Goal: Task Accomplishment & Management: Use online tool/utility

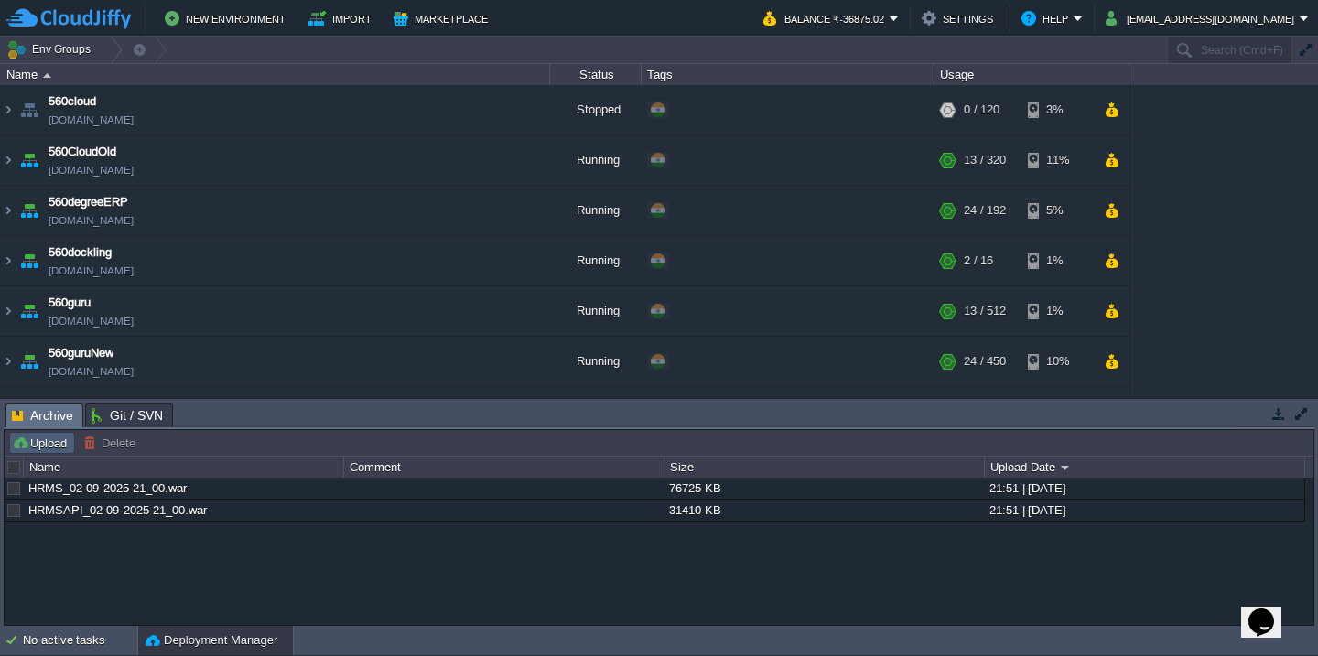
click at [56, 452] on td "Upload" at bounding box center [42, 443] width 66 height 22
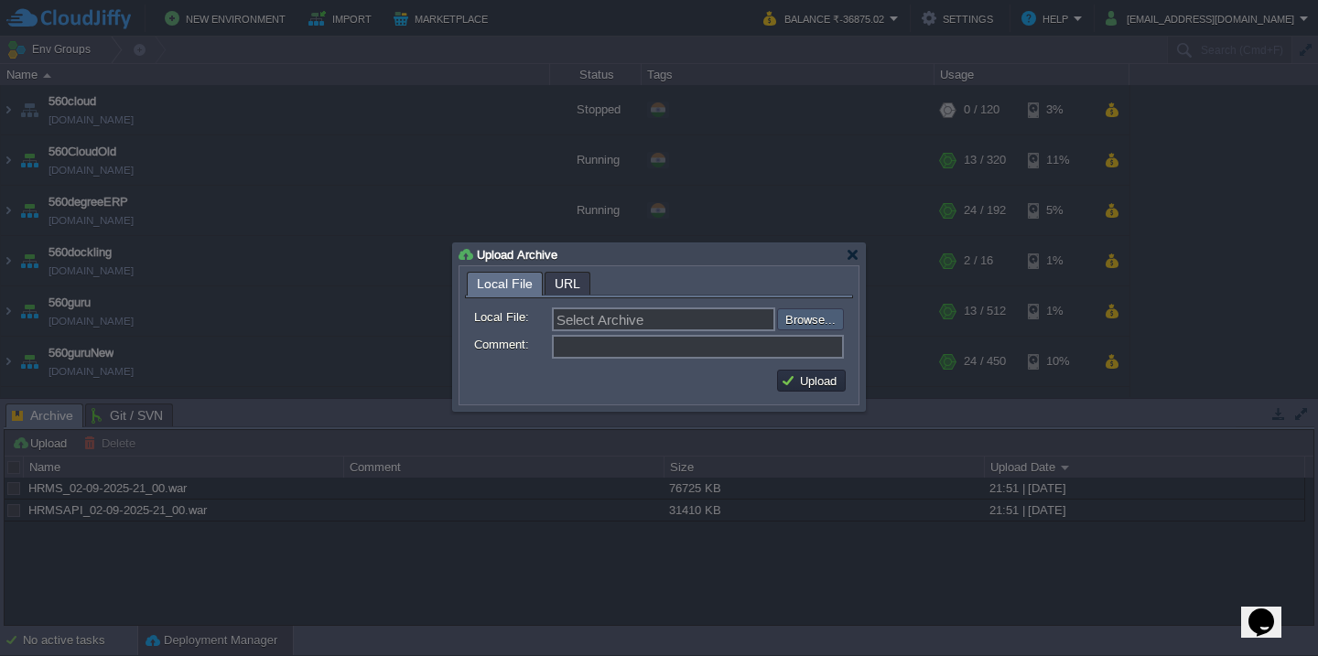
click at [814, 325] on input "file" at bounding box center [728, 319] width 232 height 22
type input "C:\fakepath\utilAPI_240_03-09-25_09-45.war"
type input "utilAPI_240_03-09-25_09-45.war"
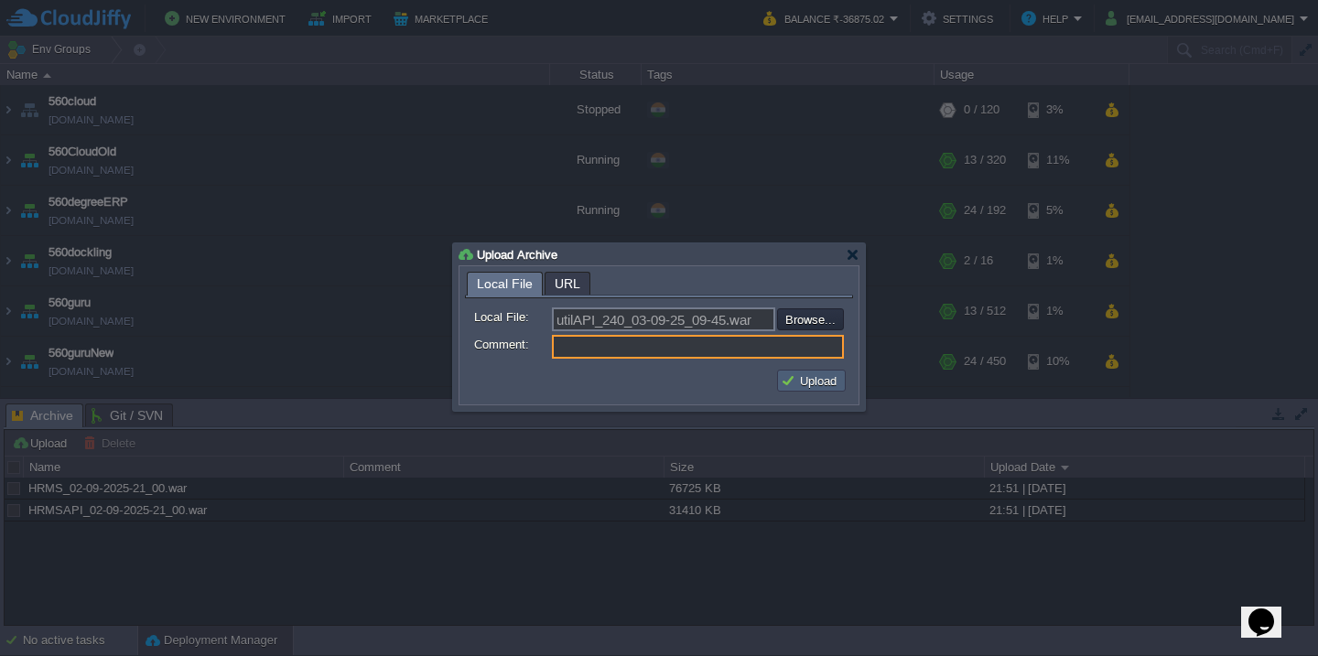
click at [820, 387] on button "Upload" at bounding box center [811, 380] width 61 height 16
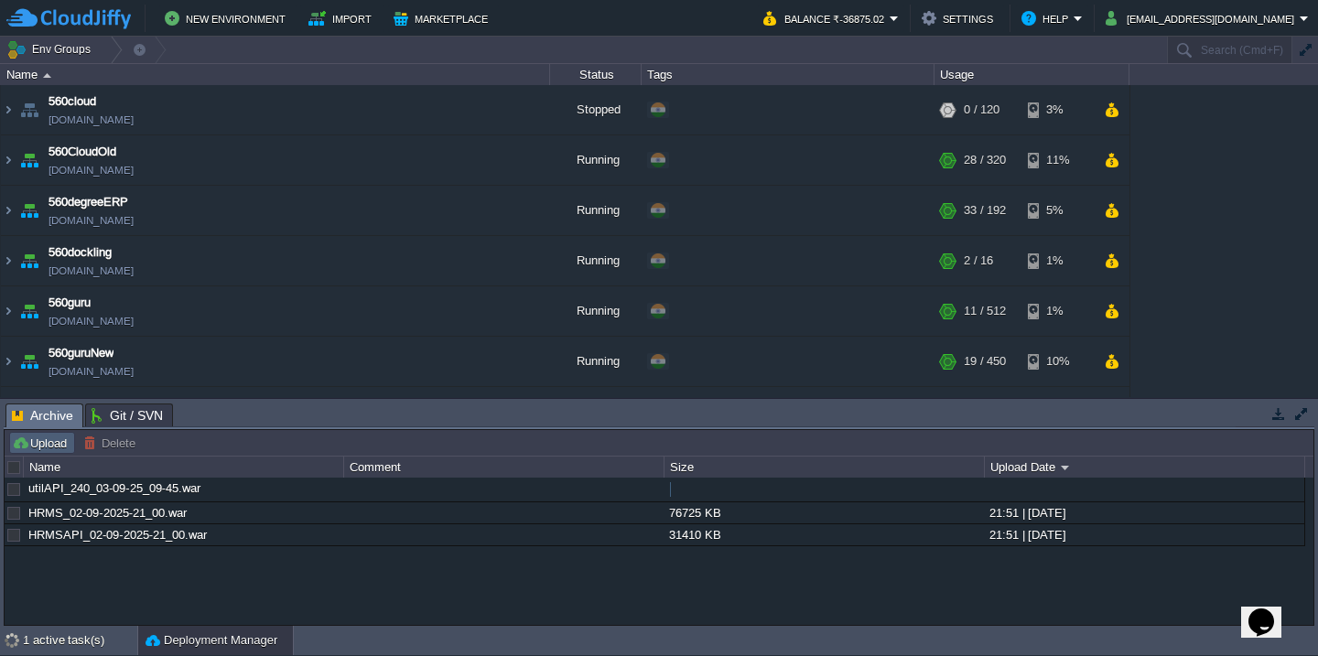
click at [40, 451] on button "Upload" at bounding box center [42, 443] width 60 height 16
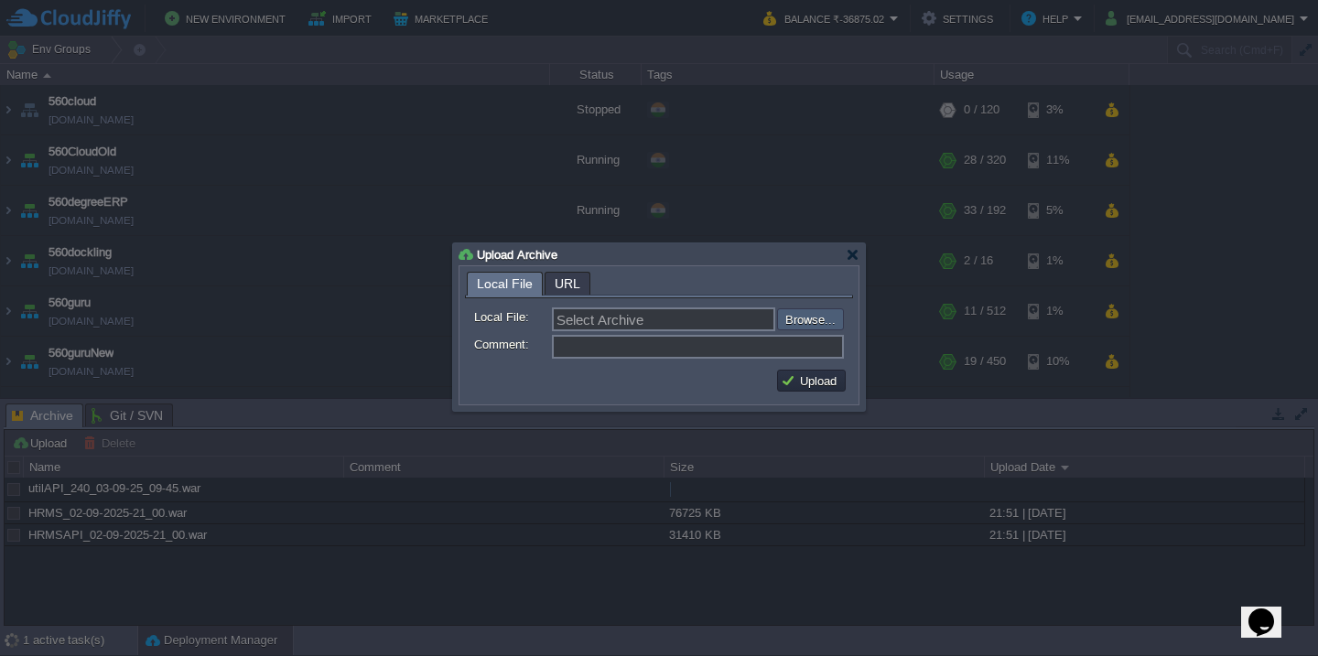
click at [811, 314] on input "file" at bounding box center [728, 319] width 232 height 22
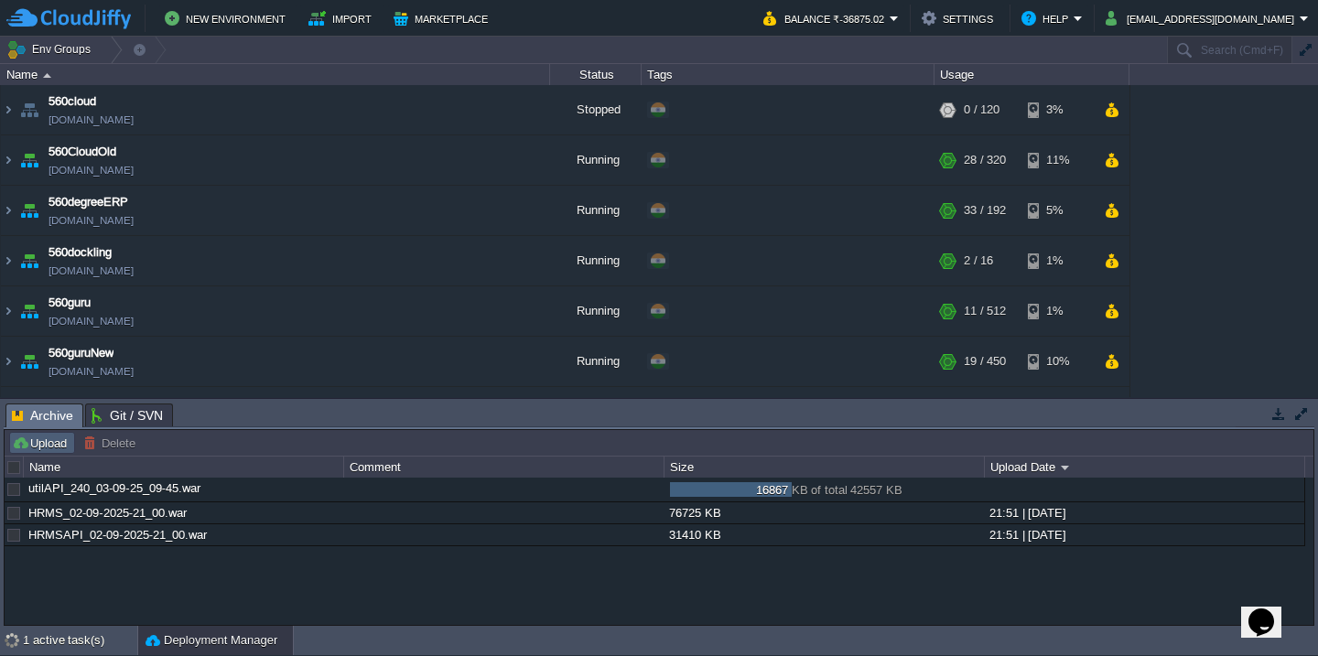
click at [43, 448] on button "Upload" at bounding box center [42, 443] width 60 height 16
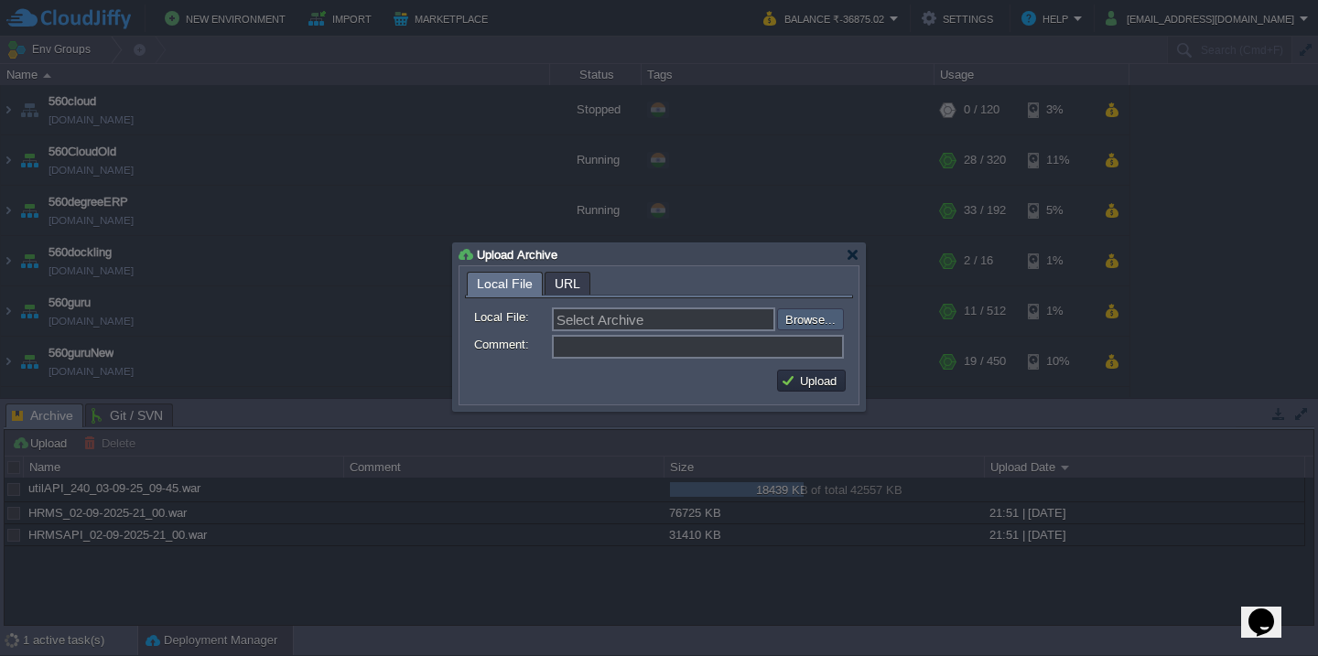
click at [822, 323] on input "file" at bounding box center [728, 319] width 232 height 22
type input "C:\fakepath\guru_source_03_09_25(09.52).war"
type input "guru_source_03_09_25(09.52).war"
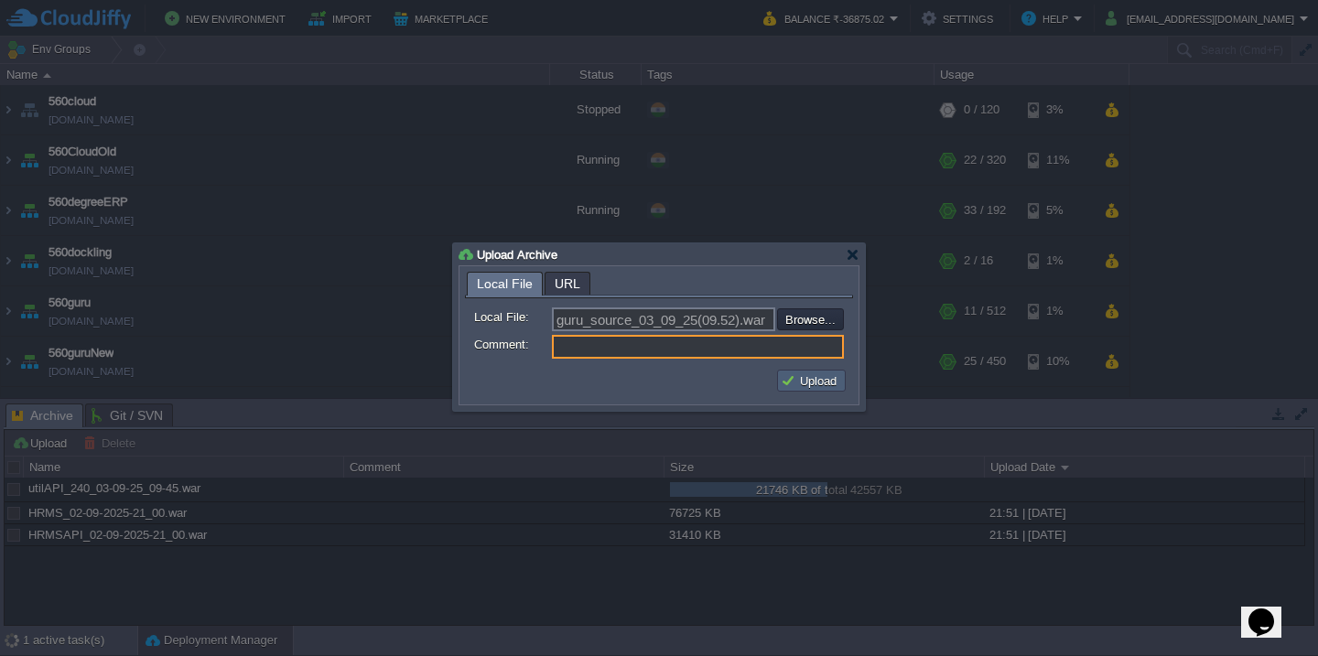
click at [805, 392] on td "Upload" at bounding box center [811, 381] width 69 height 22
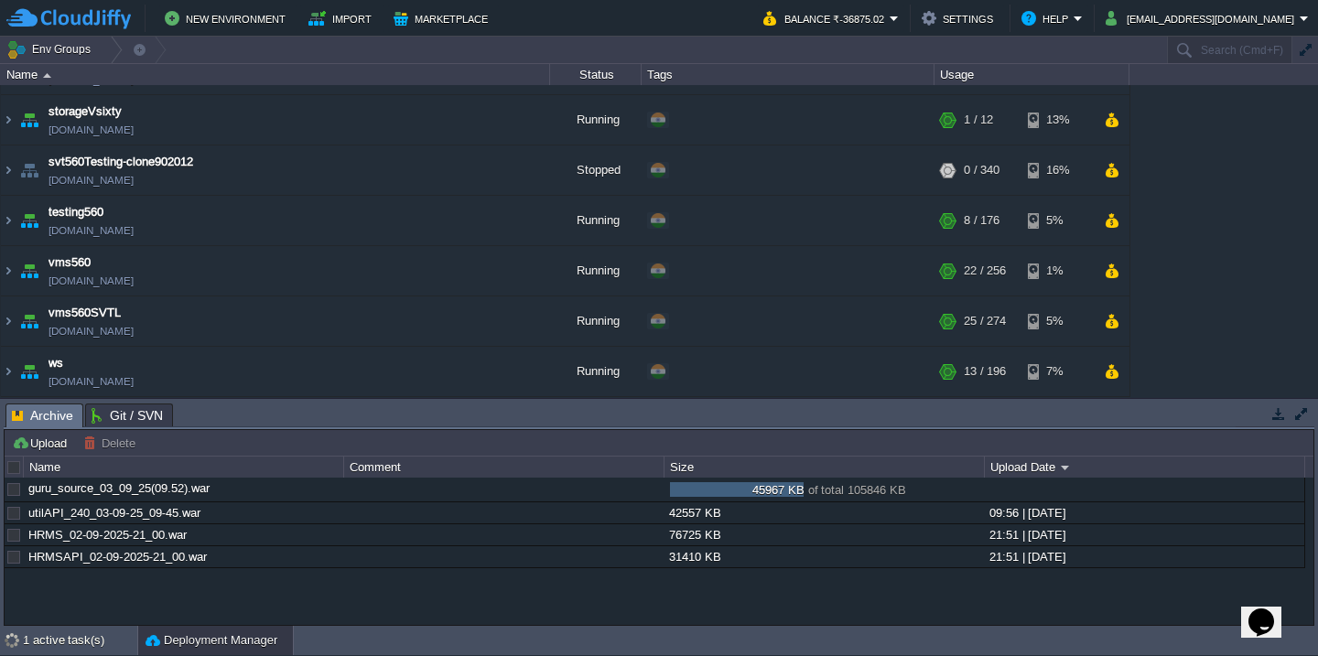
scroll to position [1046, 0]
click at [258, 364] on td "ws [DOMAIN_NAME]" at bounding box center [275, 373] width 549 height 50
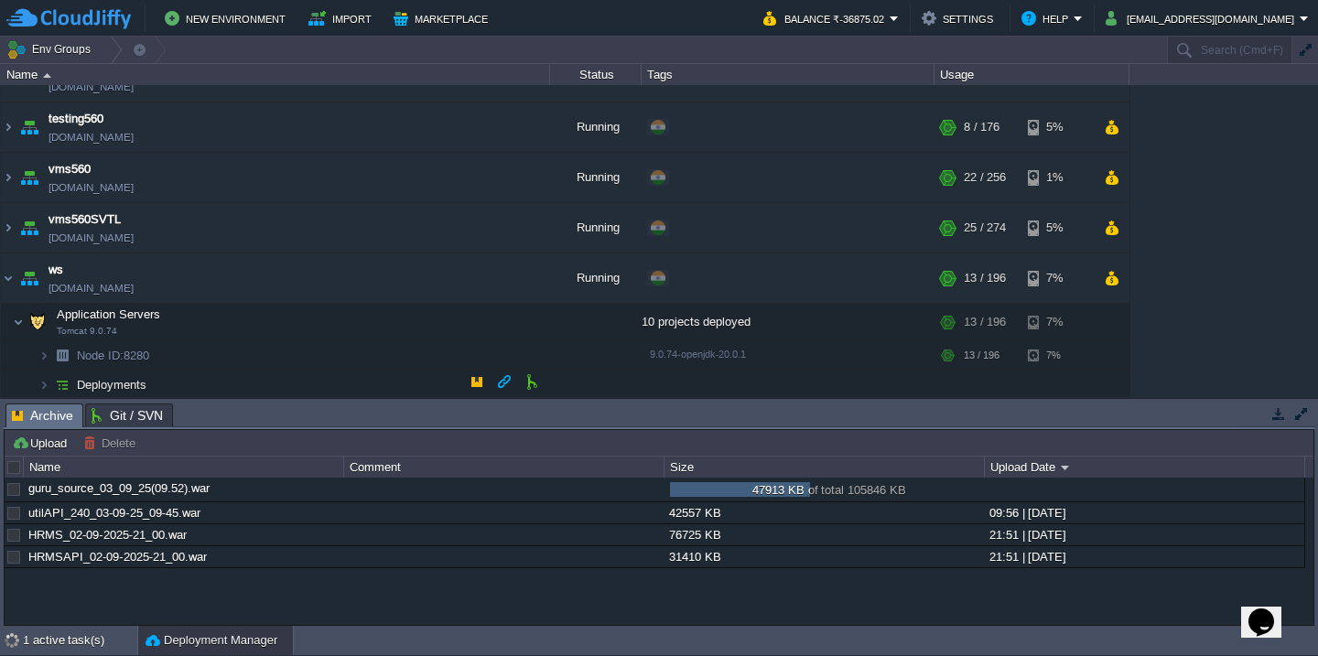
click at [243, 374] on td "Deployments" at bounding box center [275, 385] width 549 height 29
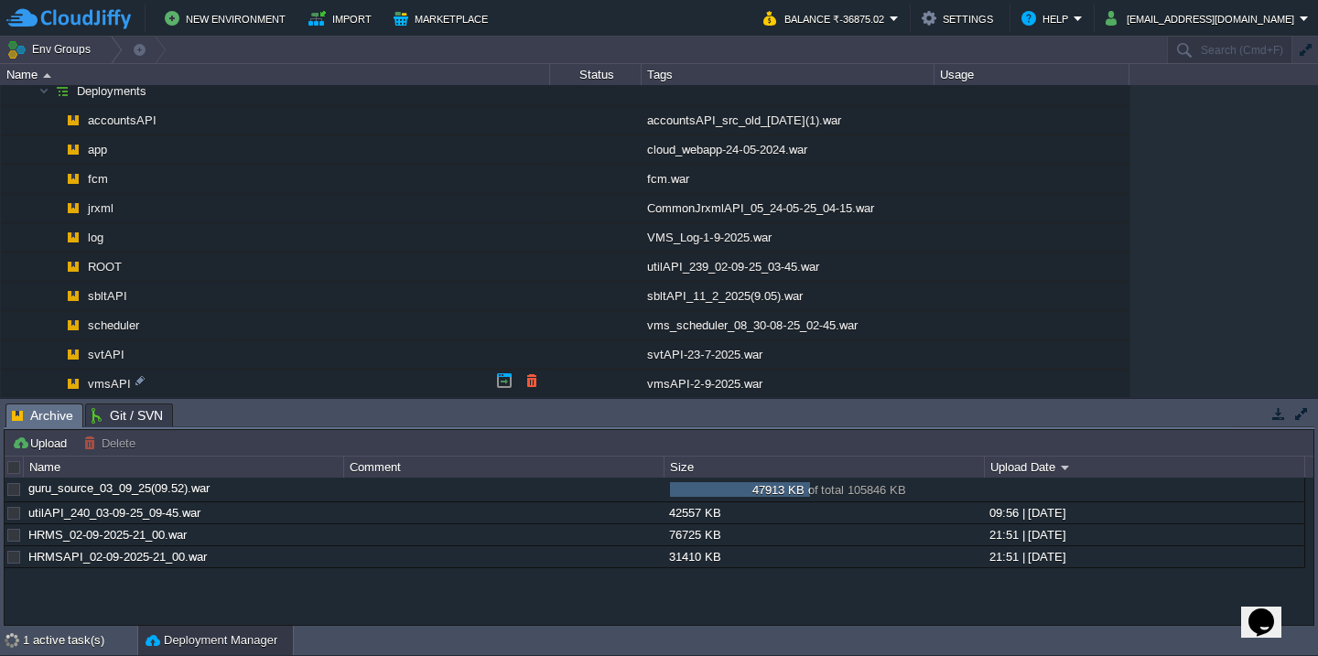
scroll to position [1429, 0]
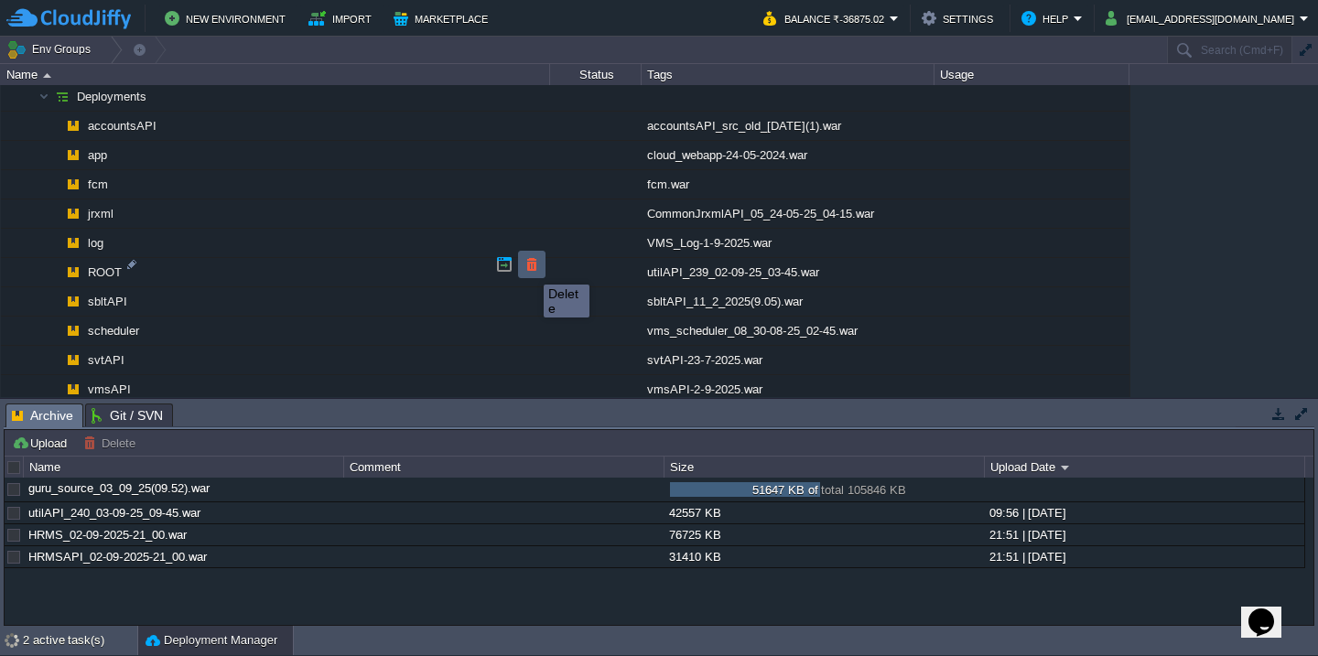
click at [530, 268] on button "button" at bounding box center [531, 264] width 16 height 16
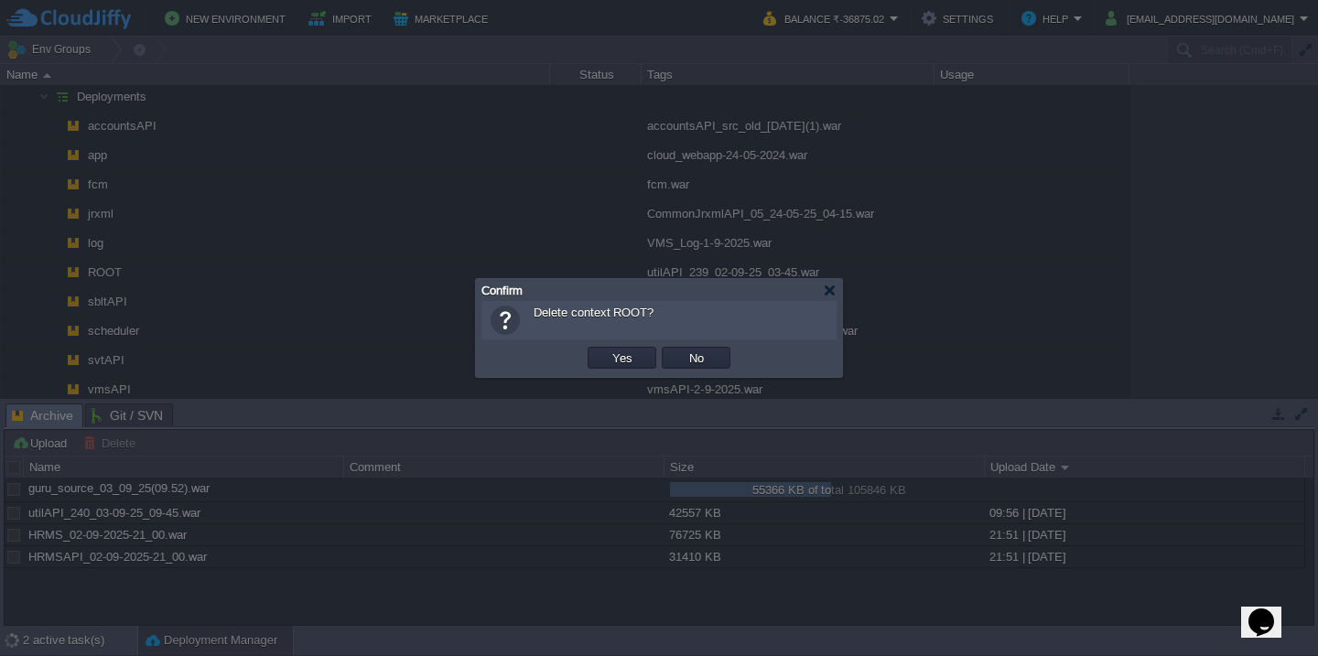
click at [607, 350] on button "Yes" at bounding box center [622, 358] width 31 height 16
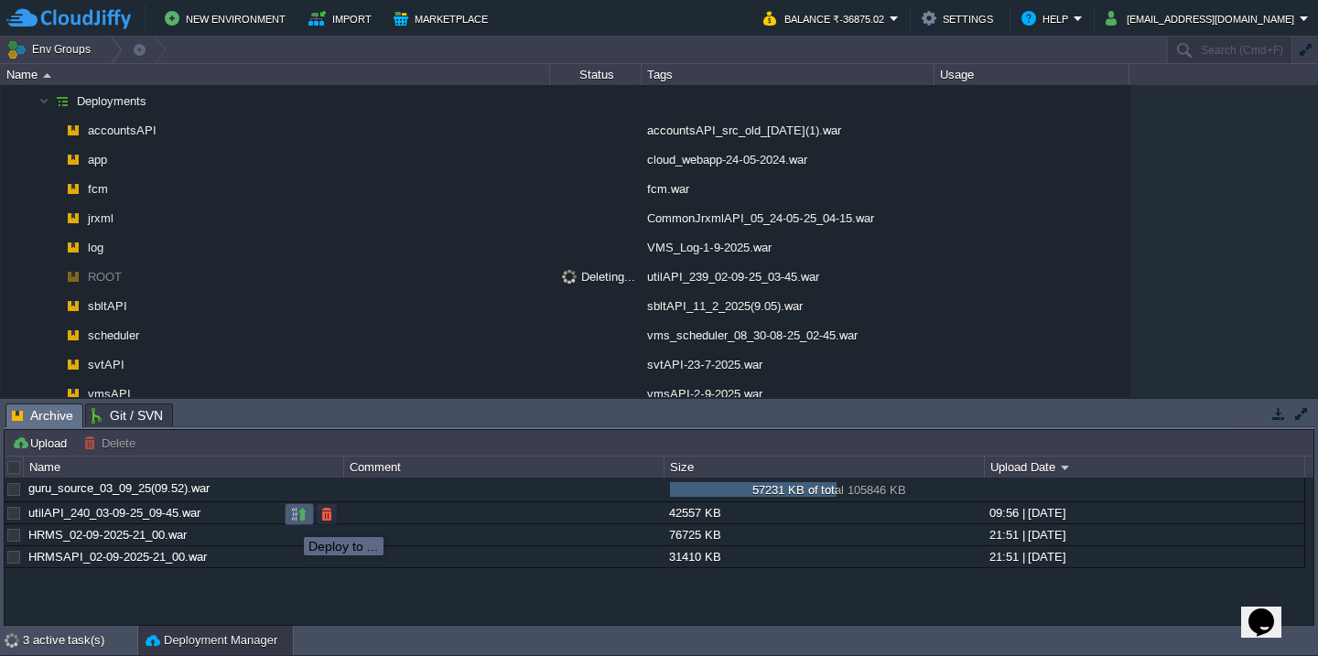
click at [291, 521] on button "button" at bounding box center [299, 514] width 16 height 16
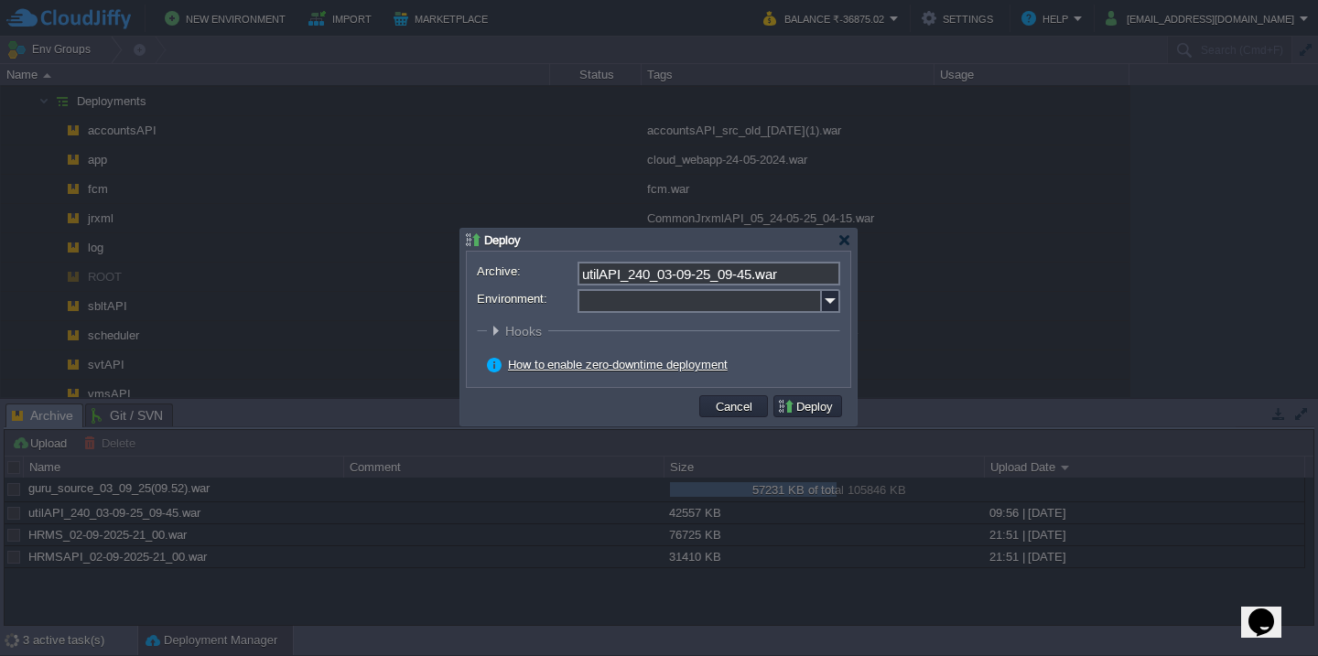
click at [619, 299] on input "Environment:" at bounding box center [699, 301] width 244 height 24
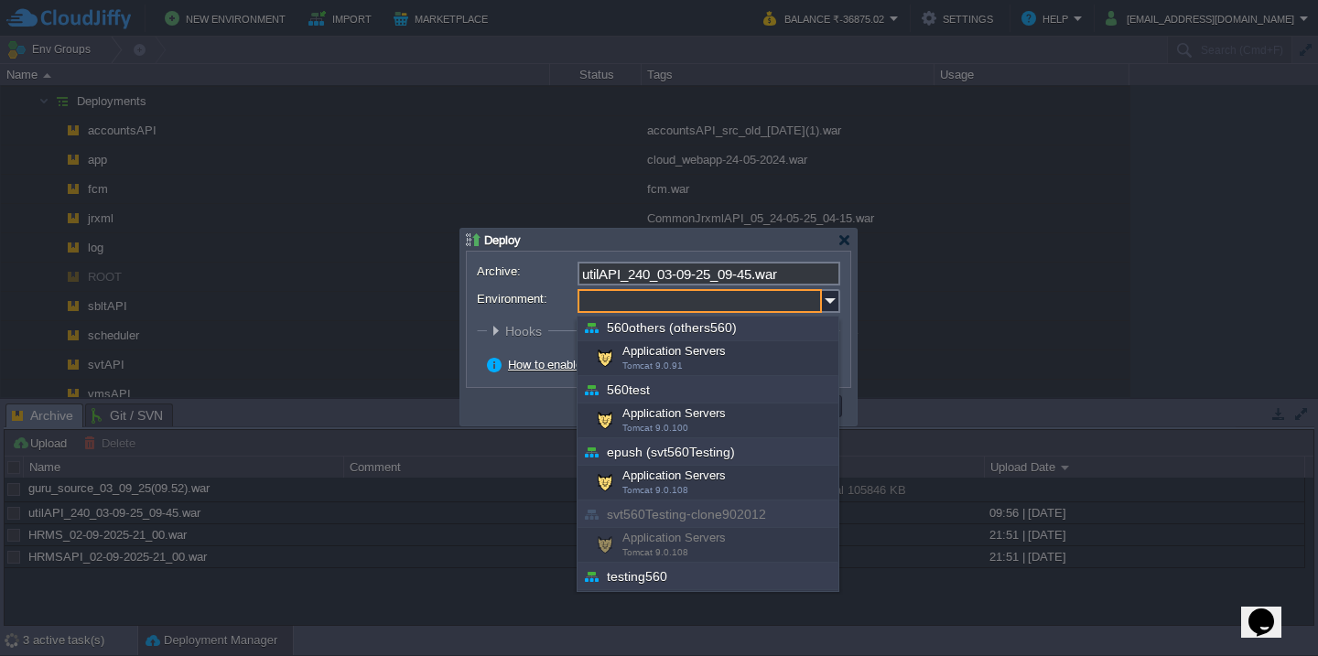
scroll to position [659, 0]
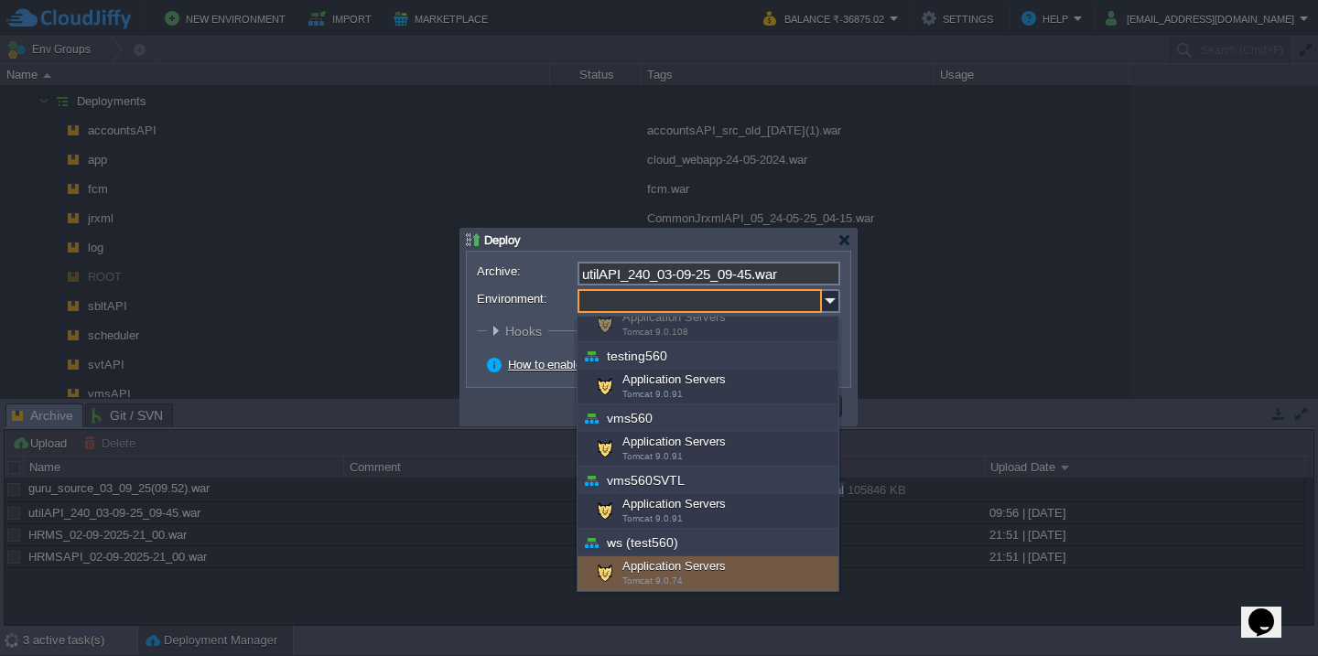
click at [633, 567] on div "Application Servers Tomcat 9.0.74" at bounding box center [707, 573] width 261 height 35
type input "Application Servers (ws (test560))"
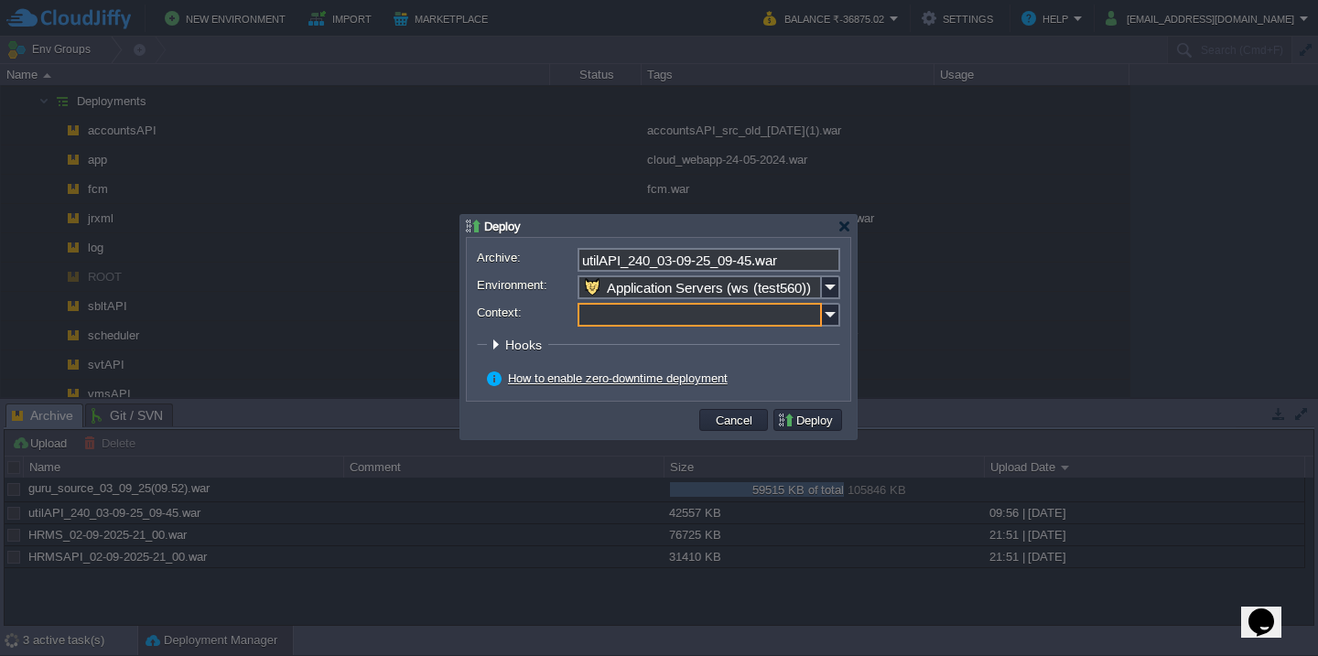
click button "Pre" at bounding box center [0, 0] width 0 height 0
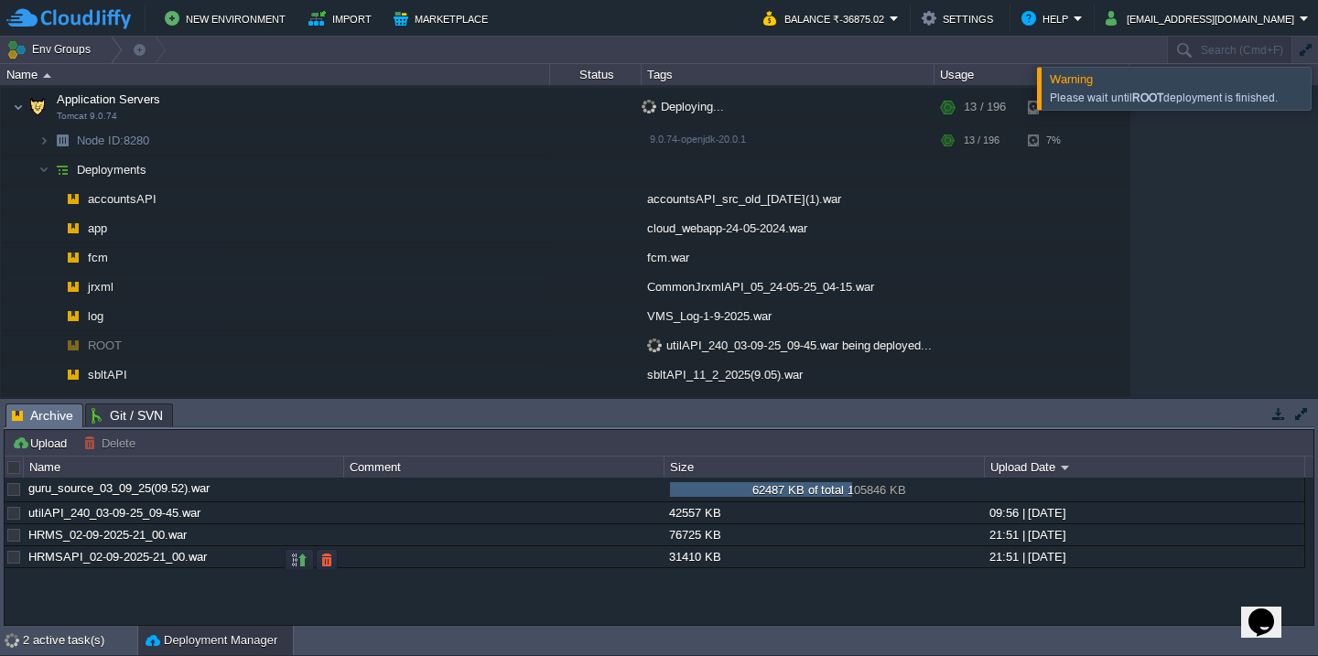
scroll to position [1422, 0]
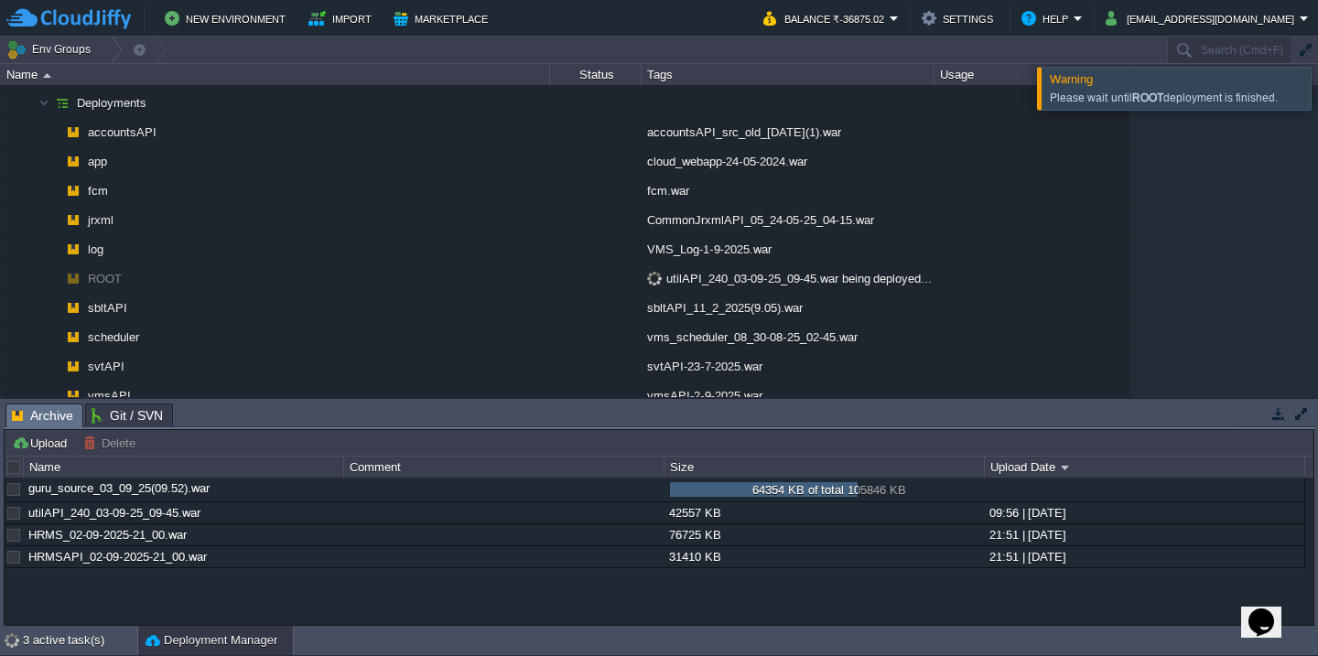
click at [1317, 85] on div at bounding box center [1340, 88] width 0 height 42
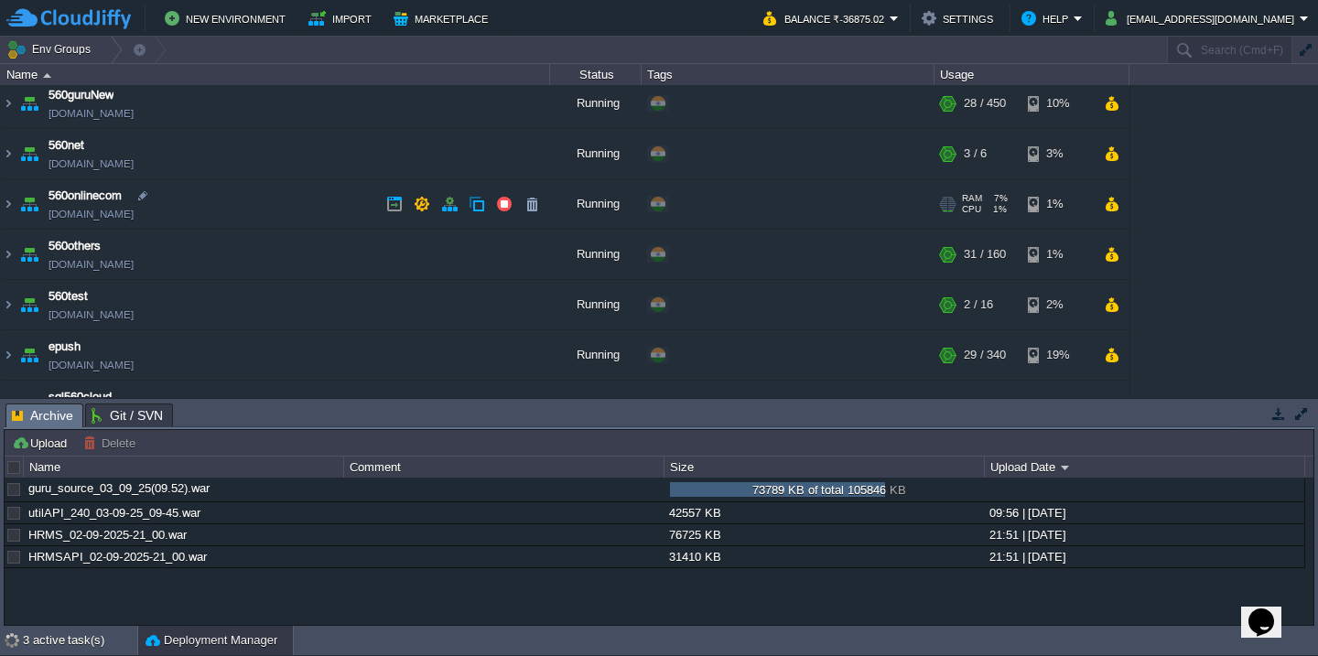
scroll to position [257, 0]
click at [261, 212] on td "560onlinecom [DOMAIN_NAME]" at bounding box center [275, 205] width 549 height 50
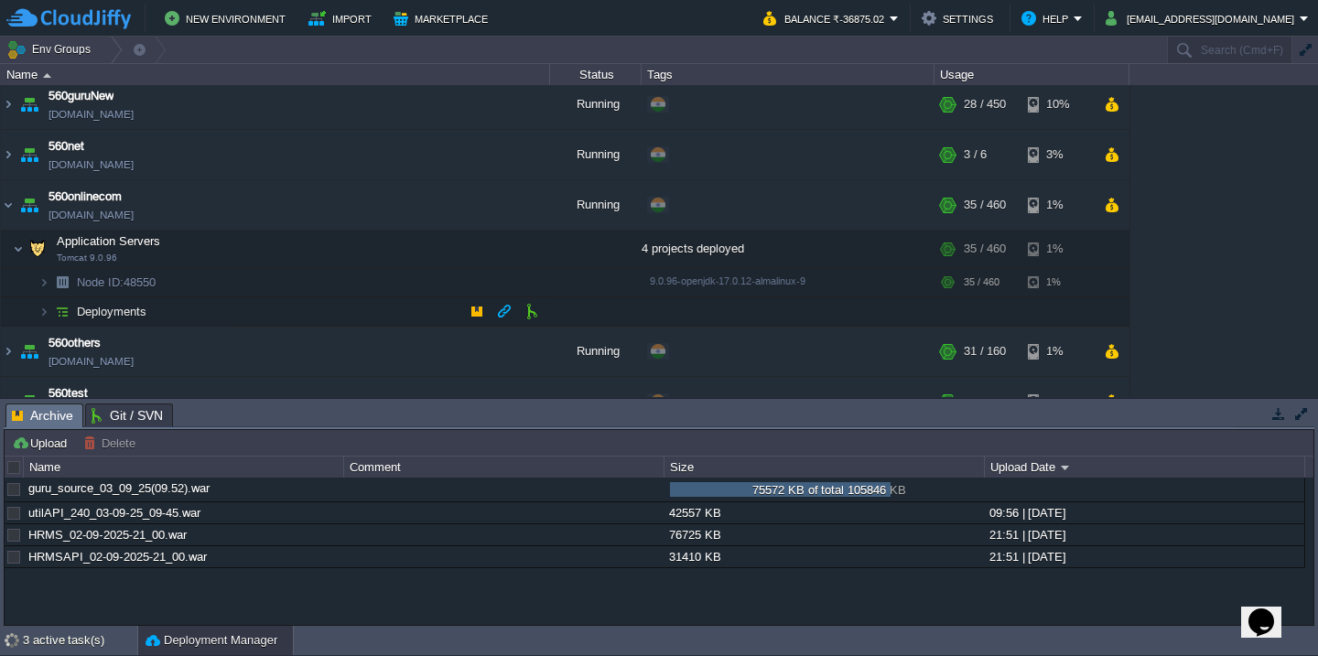
click at [228, 309] on td "Deployments" at bounding box center [275, 311] width 549 height 29
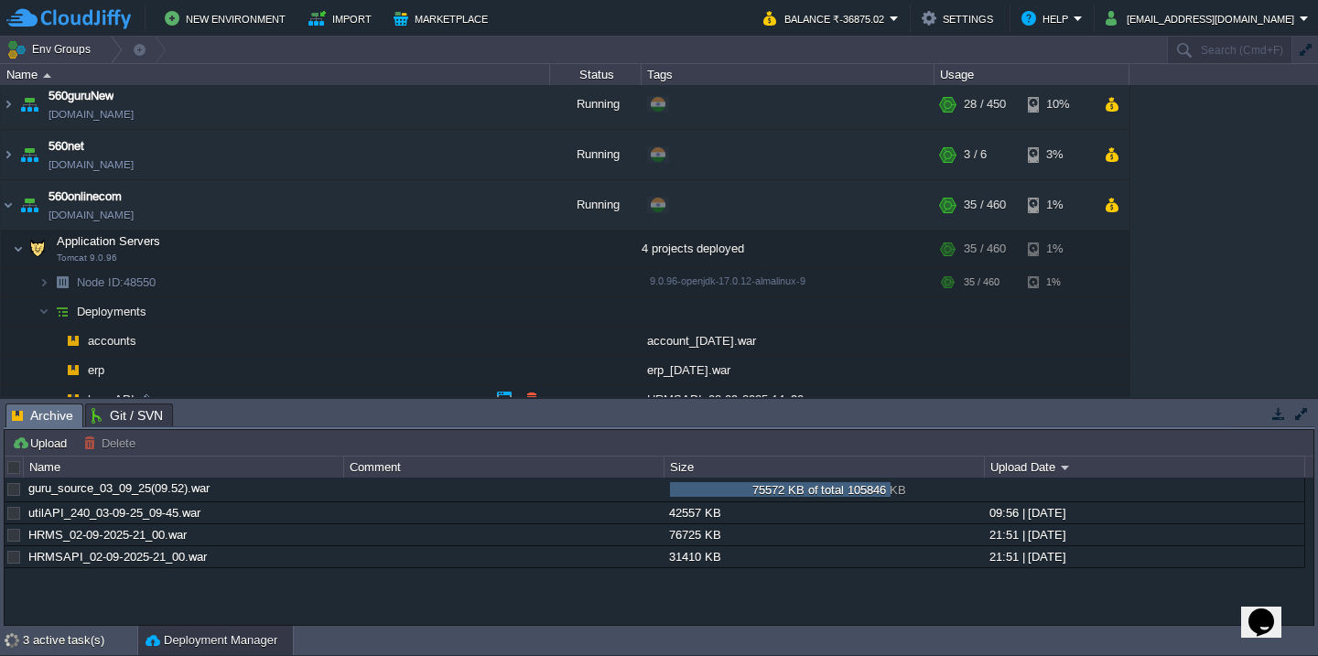
scroll to position [382, 0]
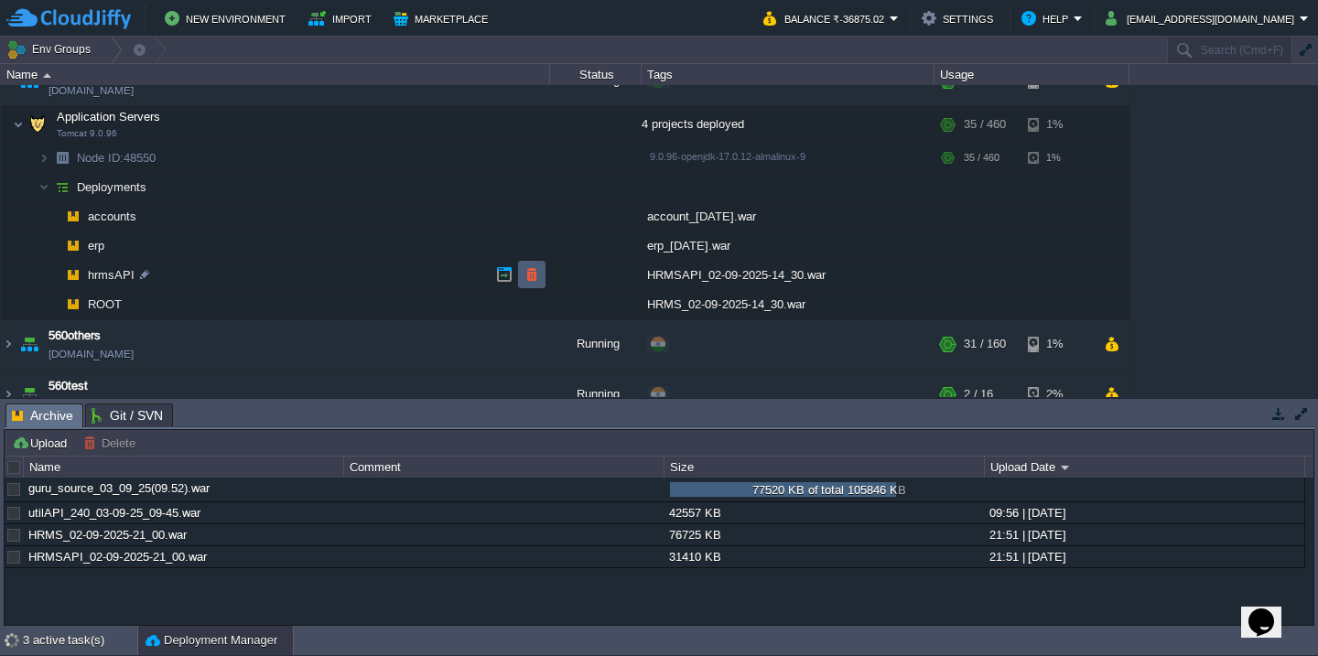
click at [527, 279] on button "button" at bounding box center [531, 274] width 16 height 16
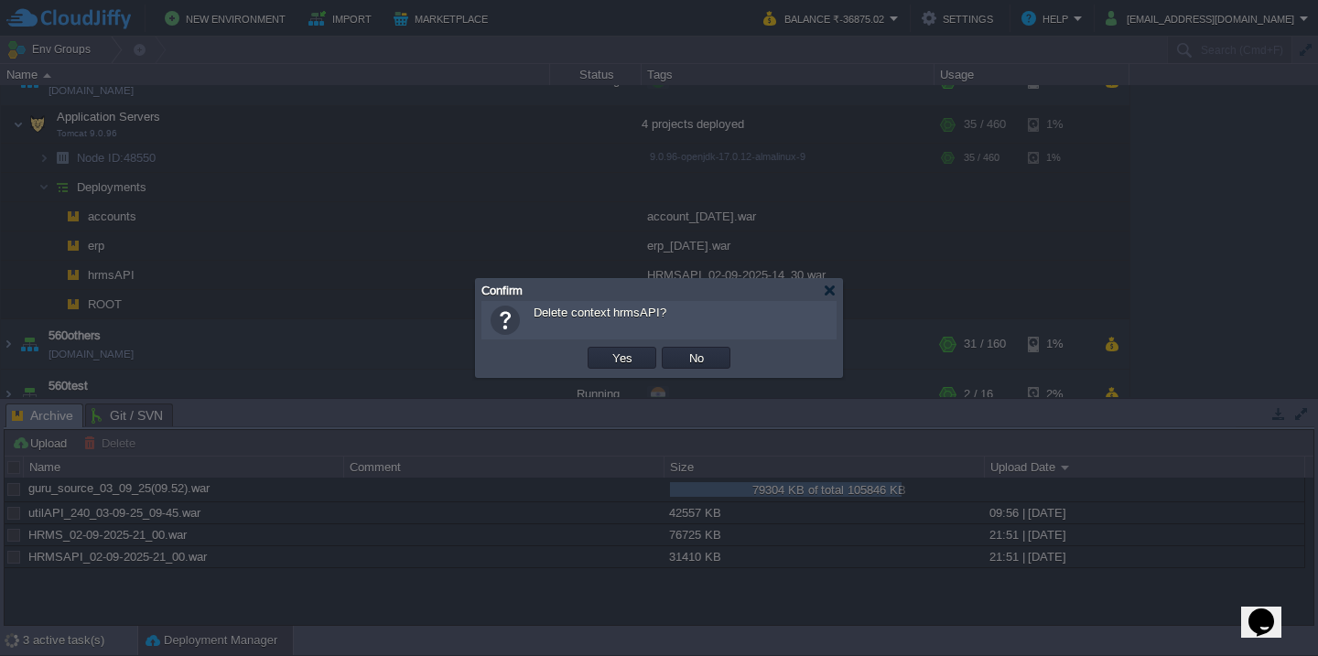
click at [607, 350] on button "Yes" at bounding box center [622, 358] width 31 height 16
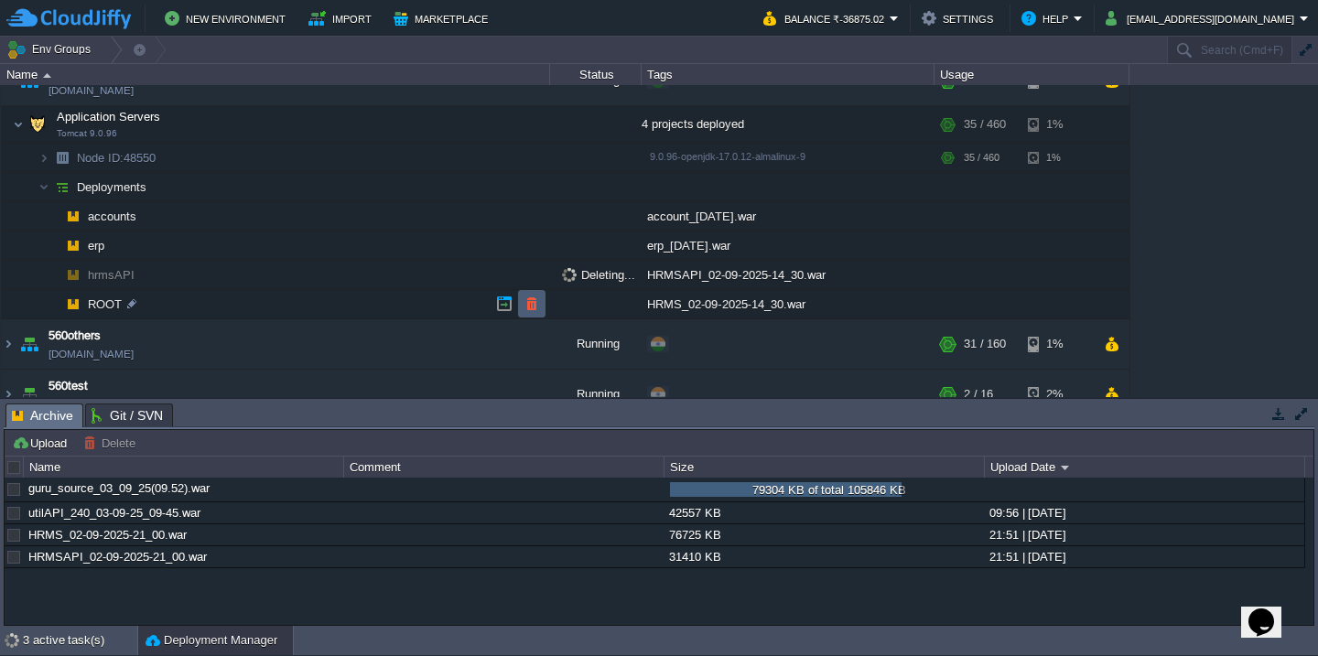
click at [528, 307] on button "button" at bounding box center [531, 304] width 16 height 16
click at [298, 539] on button "button" at bounding box center [299, 537] width 16 height 16
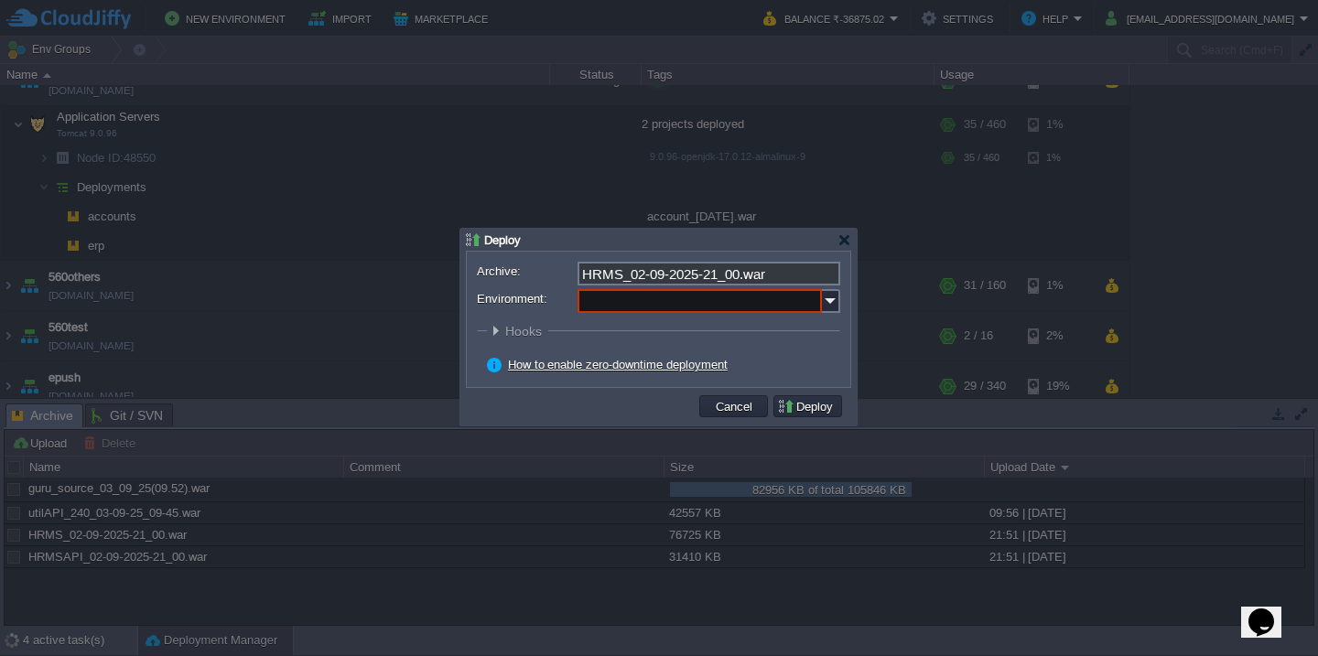
click at [667, 296] on input "Environment:" at bounding box center [699, 301] width 244 height 24
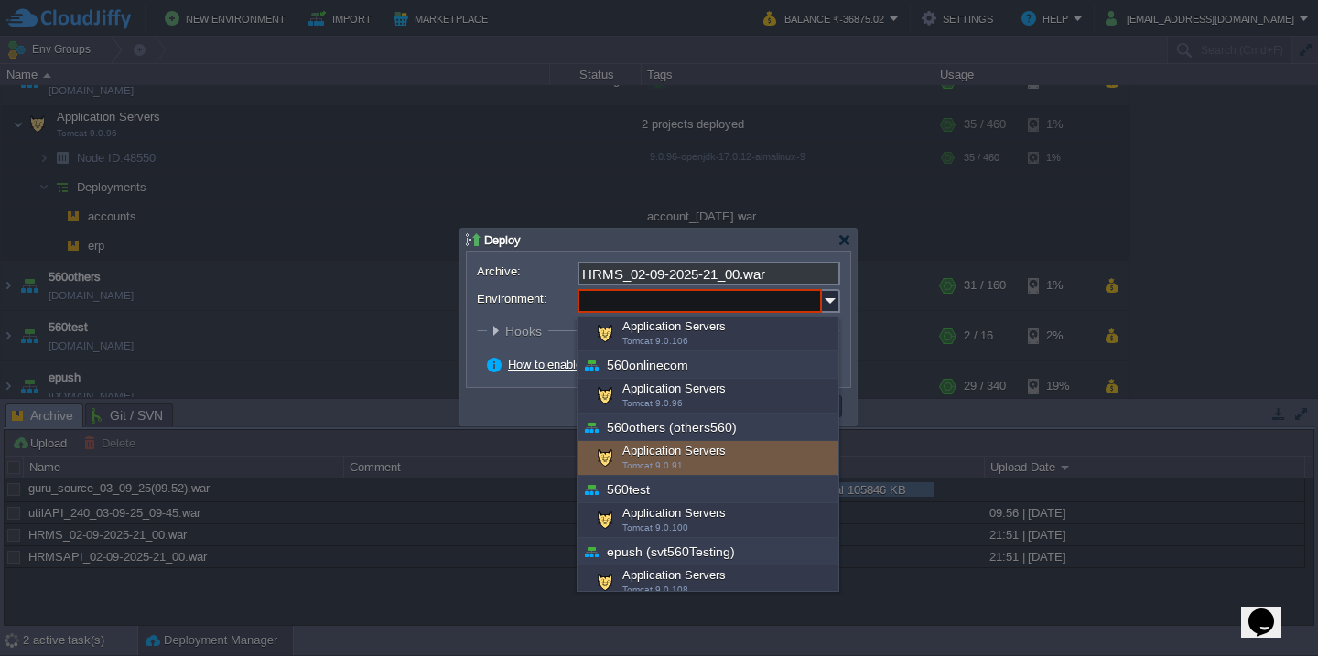
scroll to position [306, 0]
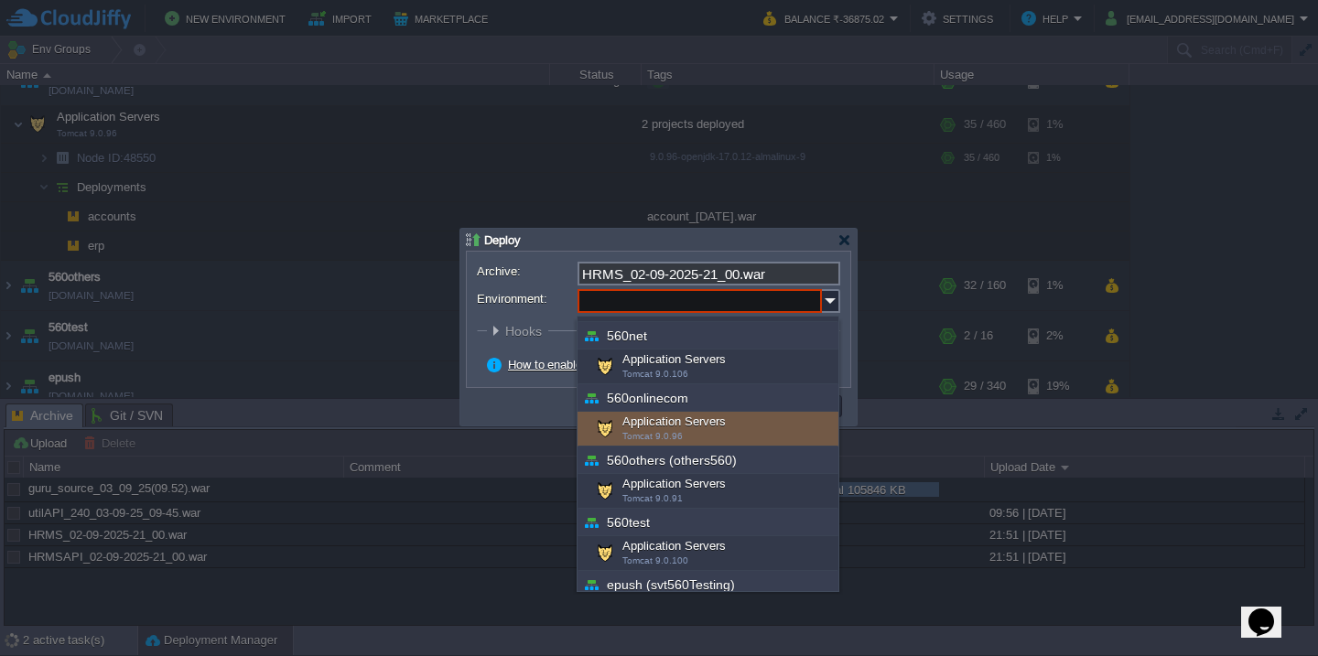
click at [665, 438] on span "Tomcat 9.0.96" at bounding box center [652, 436] width 60 height 10
type input "Application Servers (560onlinecom)"
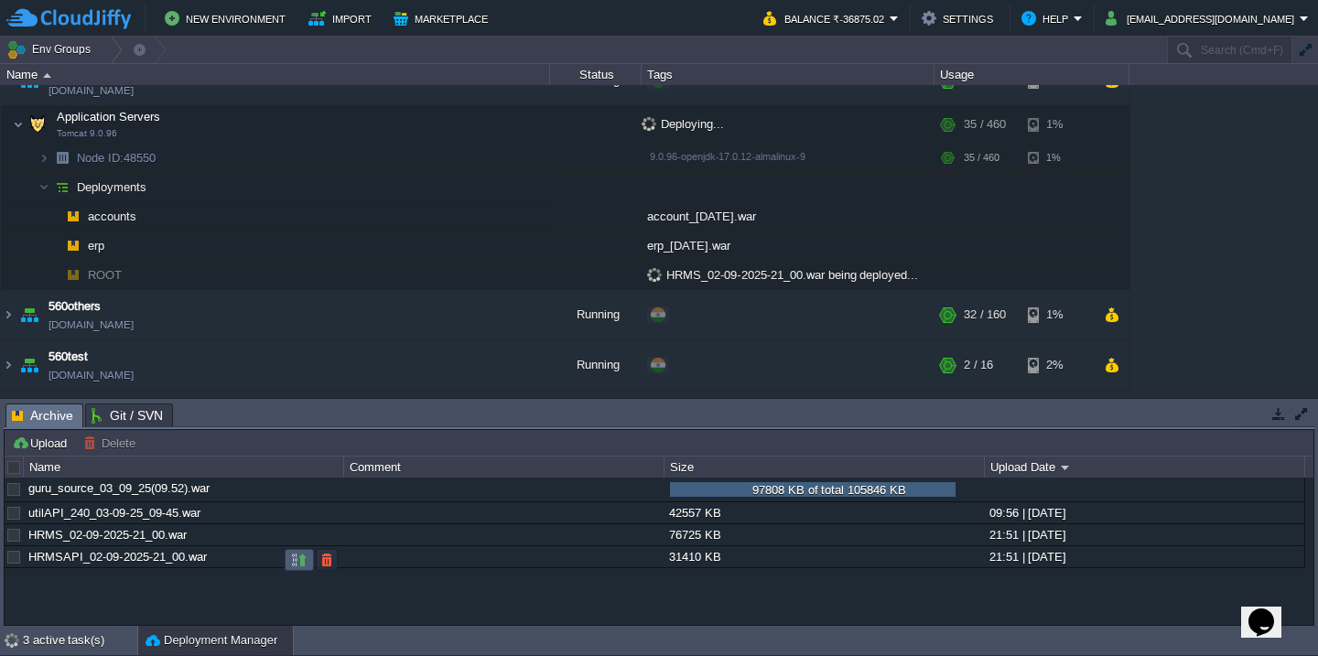
click at [288, 567] on td at bounding box center [299, 560] width 29 height 22
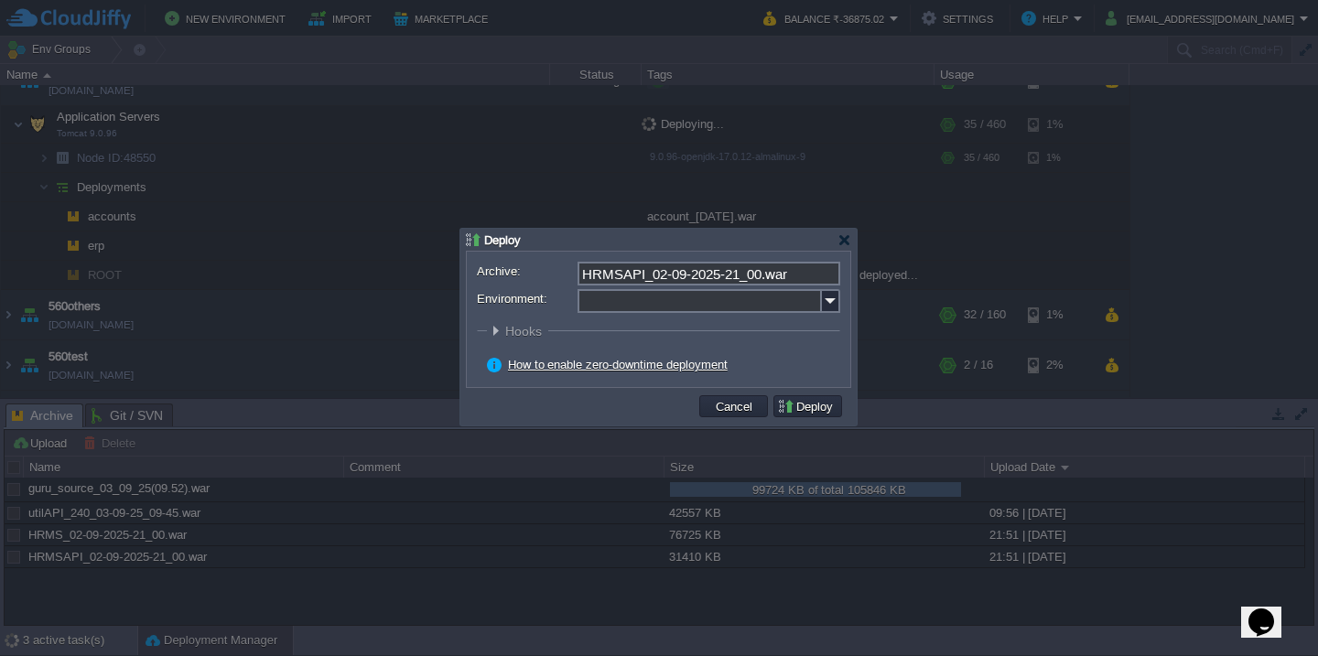
click at [602, 311] on input "Environment:" at bounding box center [699, 301] width 244 height 24
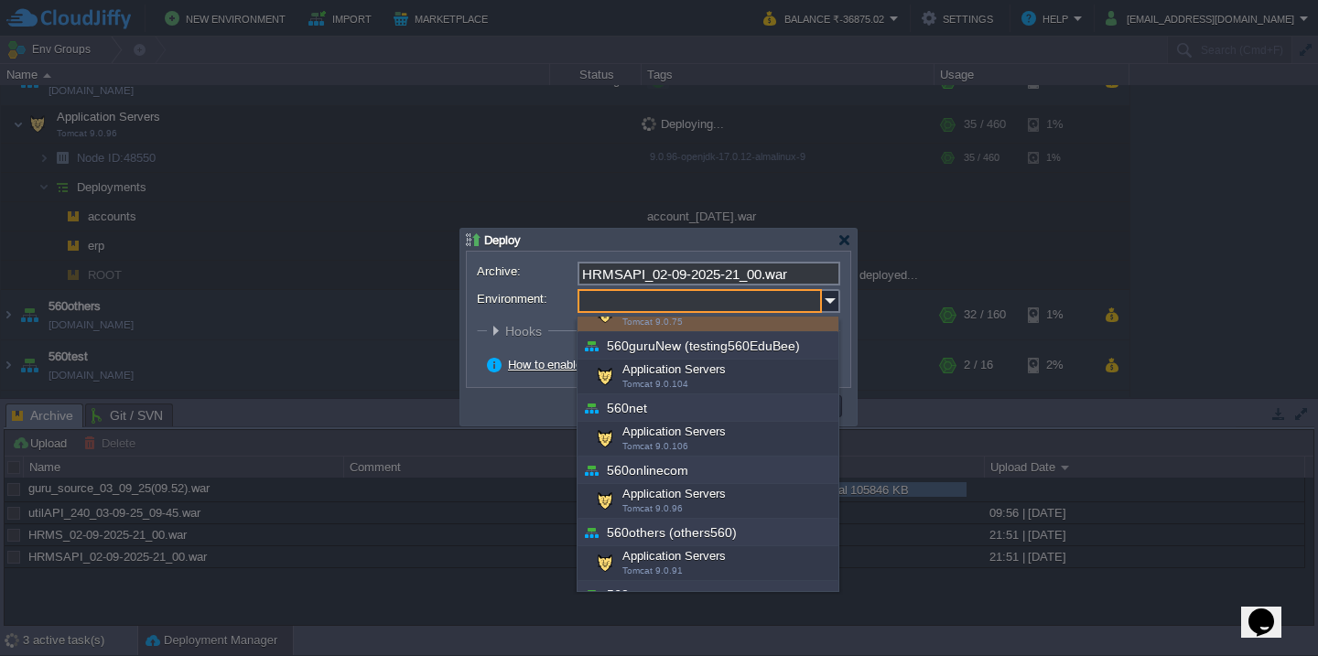
scroll to position [270, 0]
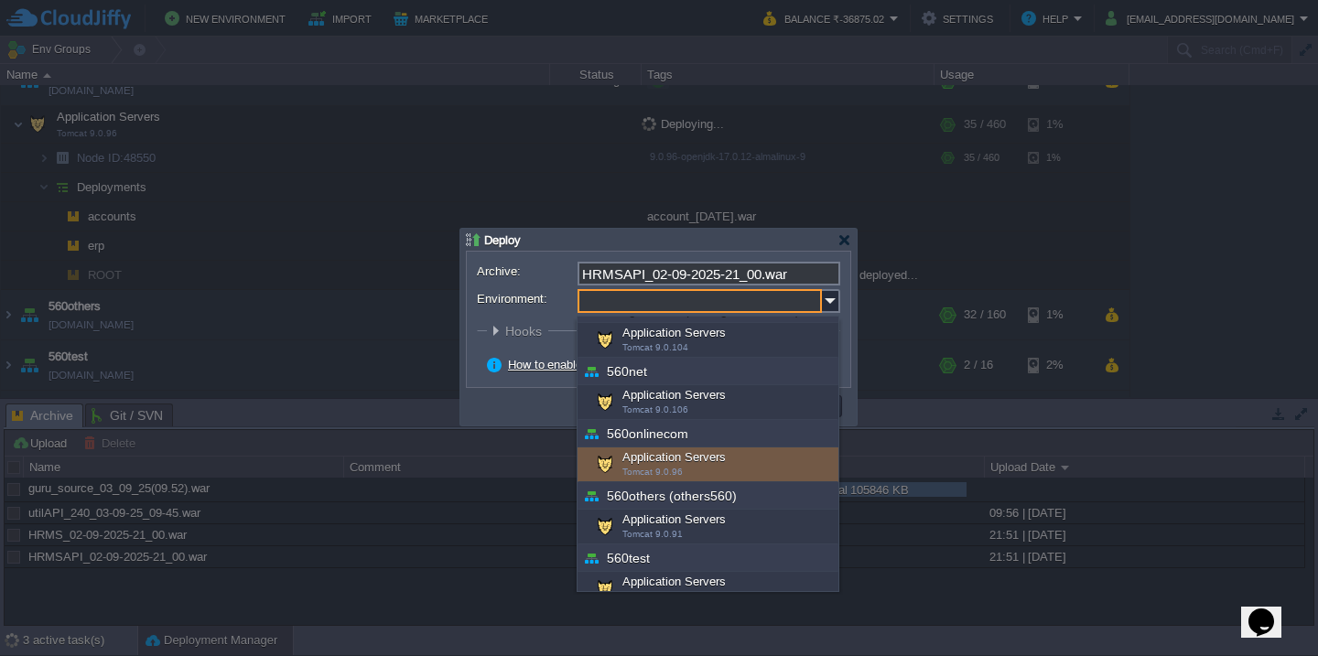
click at [641, 462] on div "Application Servers Tomcat 9.0.96" at bounding box center [707, 464] width 261 height 35
type input "Application Servers (560onlinecom)"
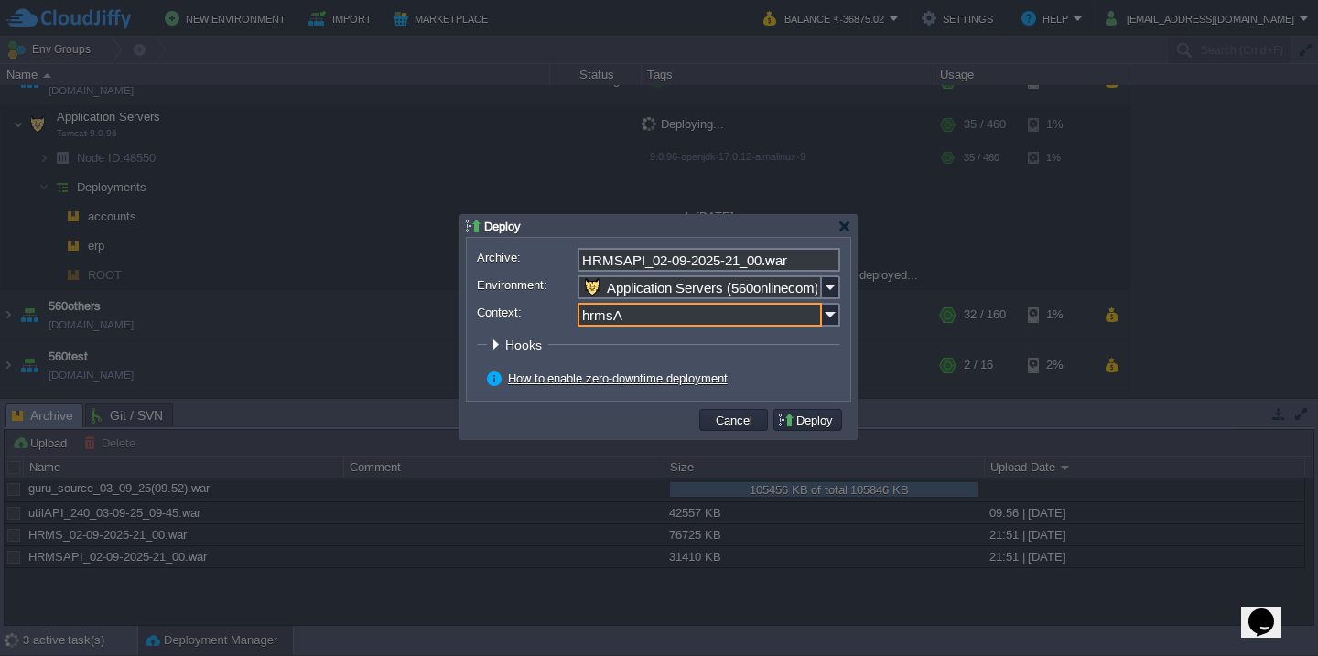
scroll to position [0, 0]
type input "hrmsAPI"
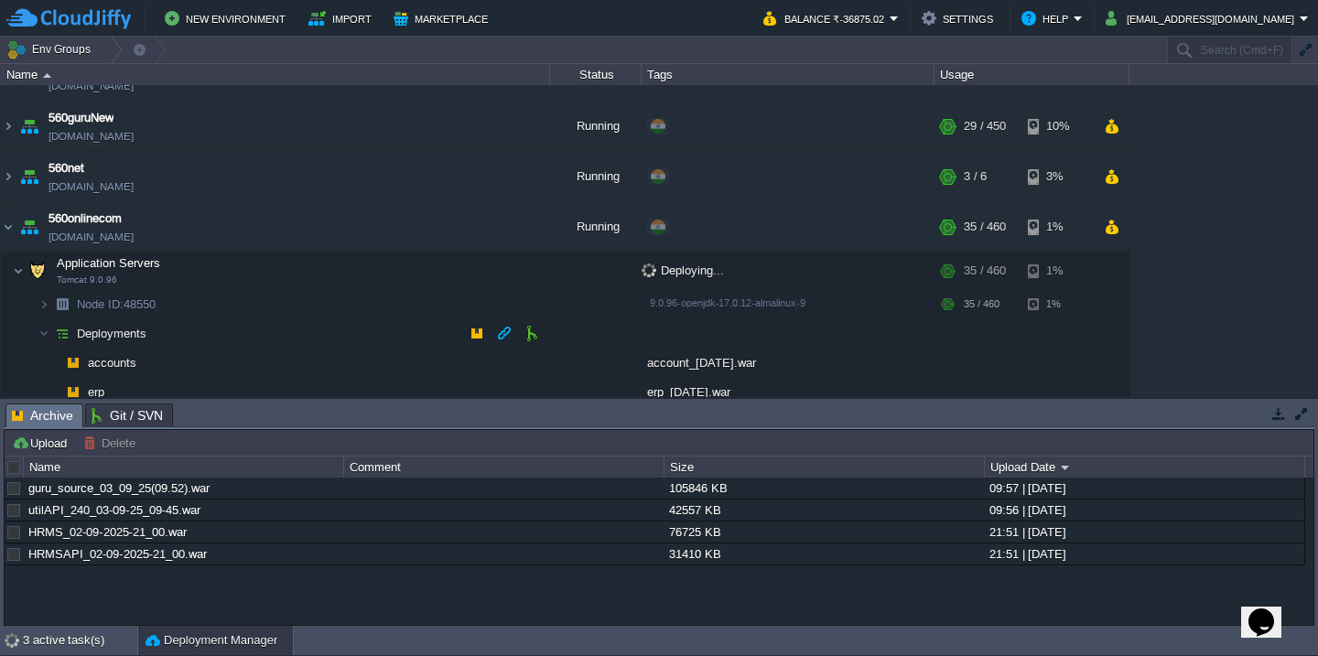
scroll to position [254, 0]
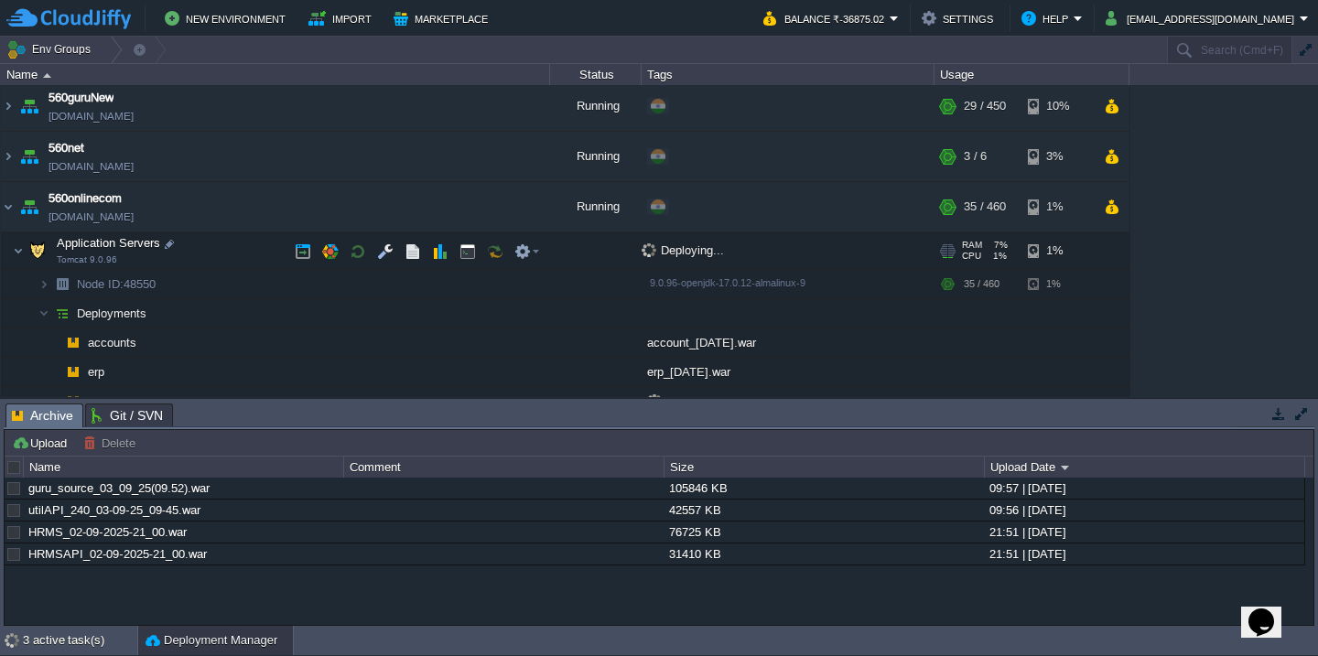
click at [229, 255] on td "Application Servers Tomcat 9.0.96" at bounding box center [275, 252] width 549 height 38
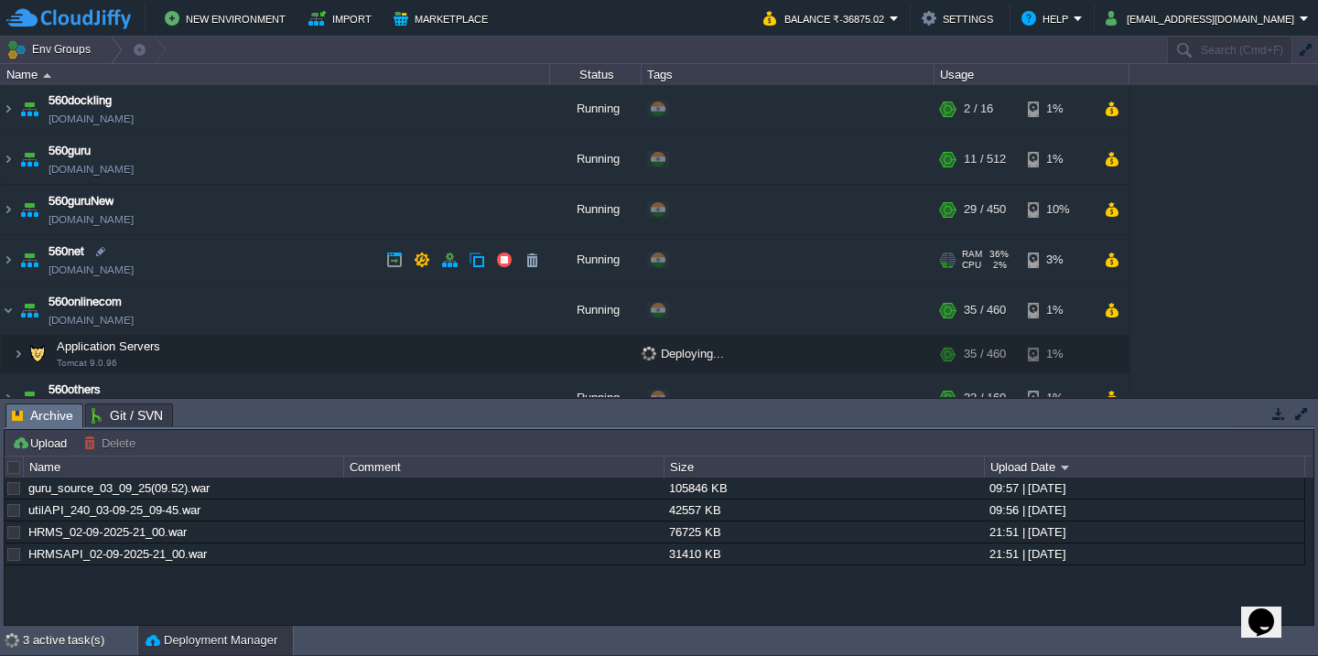
scroll to position [127, 0]
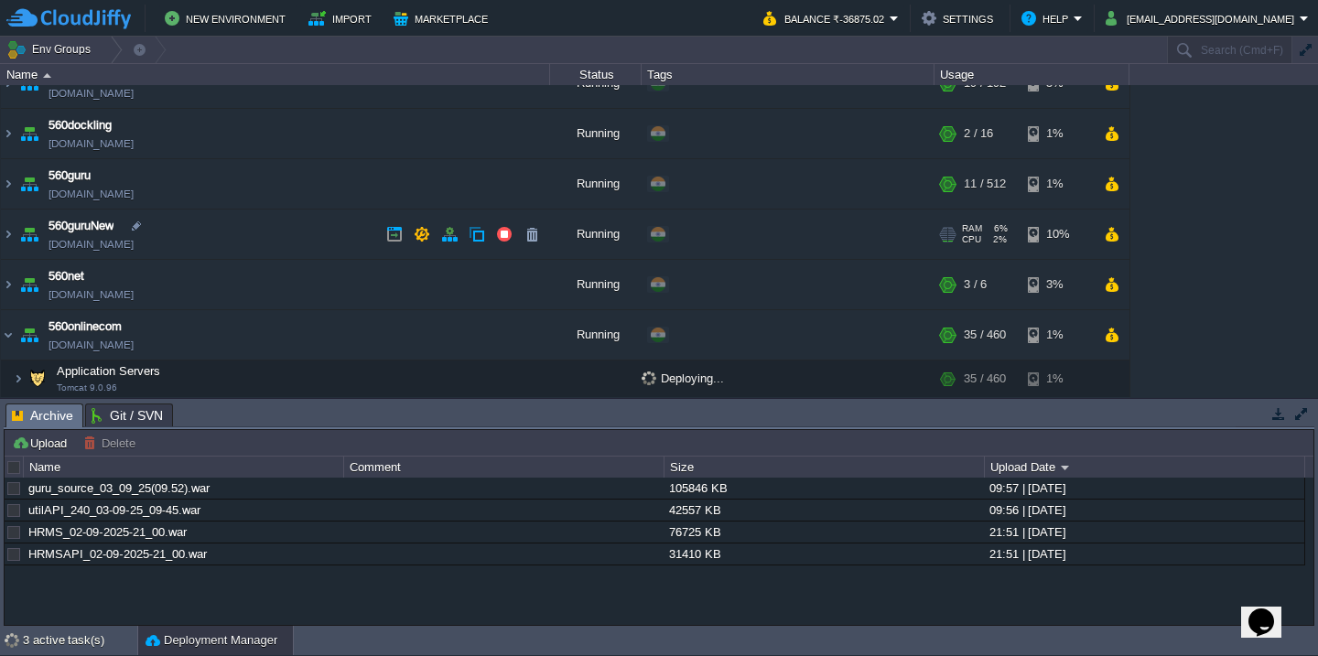
click at [248, 246] on td "560guruNew [DOMAIN_NAME]" at bounding box center [275, 235] width 549 height 50
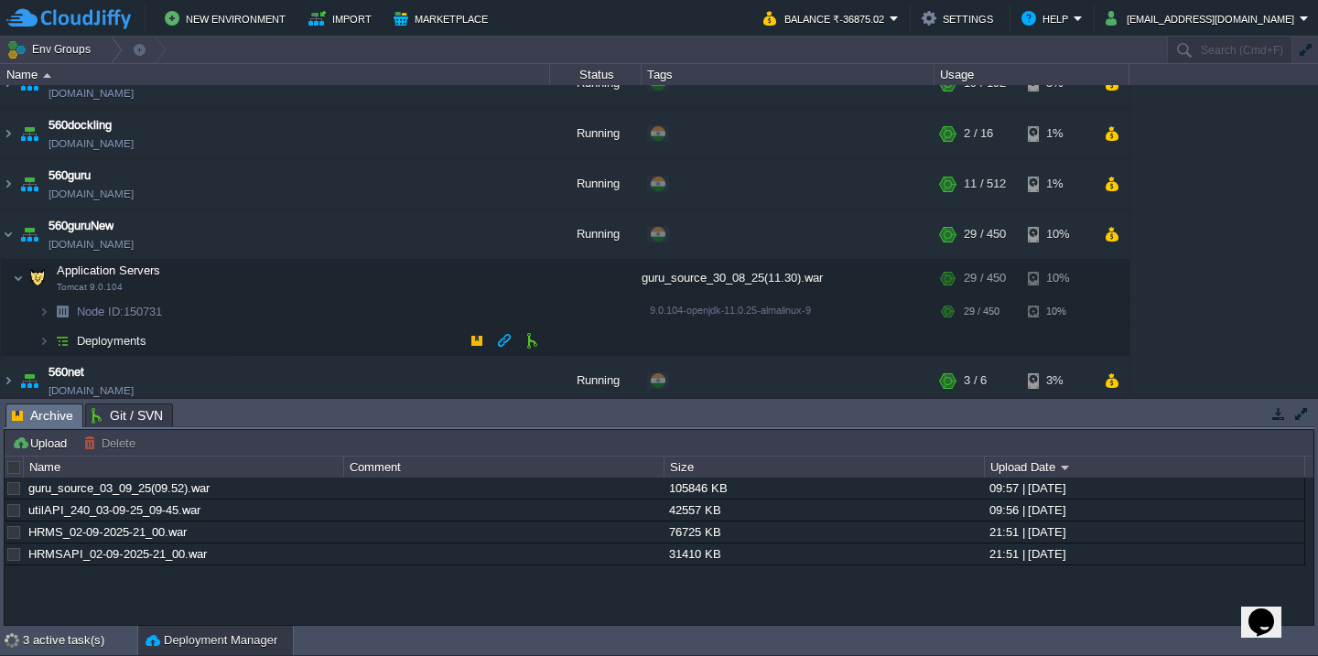
click at [208, 338] on td "Deployments" at bounding box center [275, 341] width 549 height 29
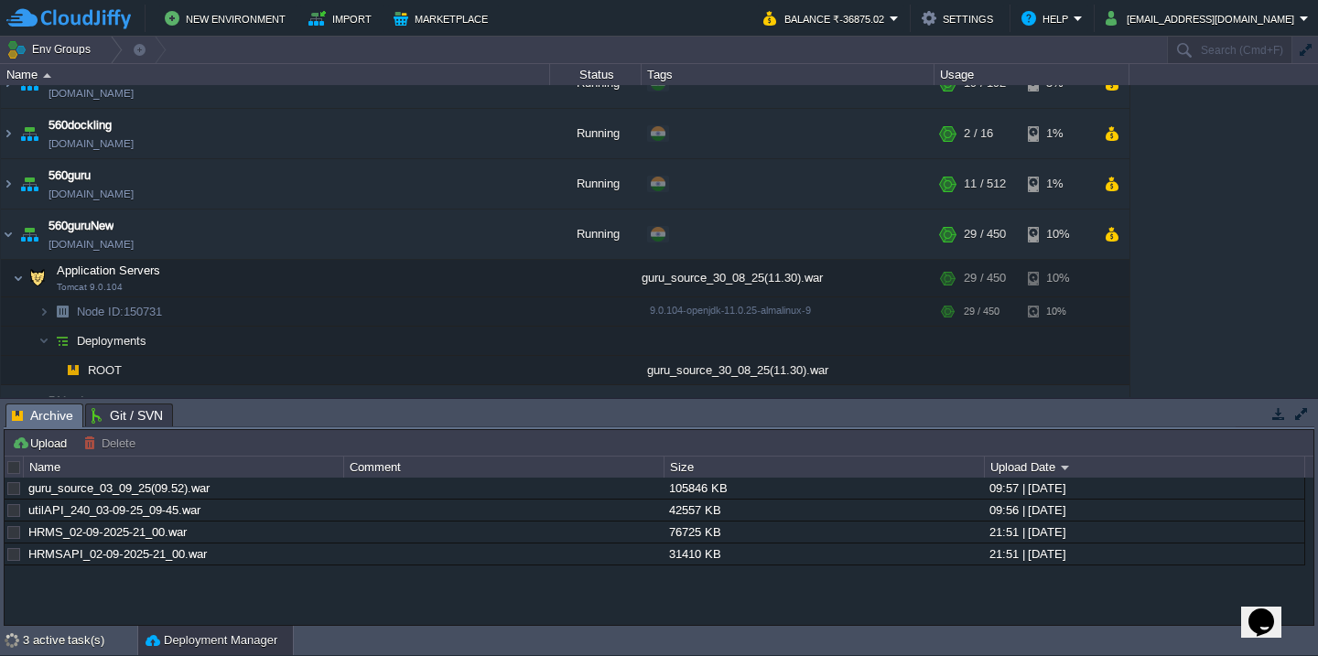
scroll to position [253, 0]
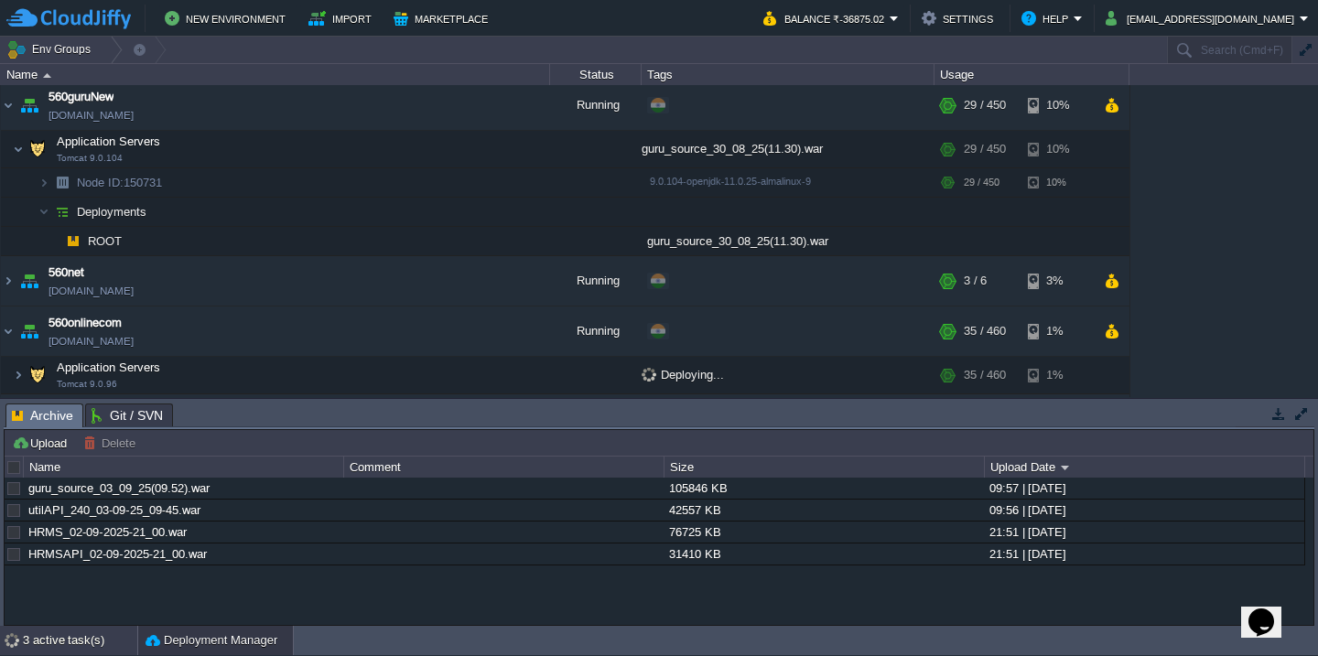
click at [61, 643] on div "3 active task(s)" at bounding box center [80, 640] width 114 height 29
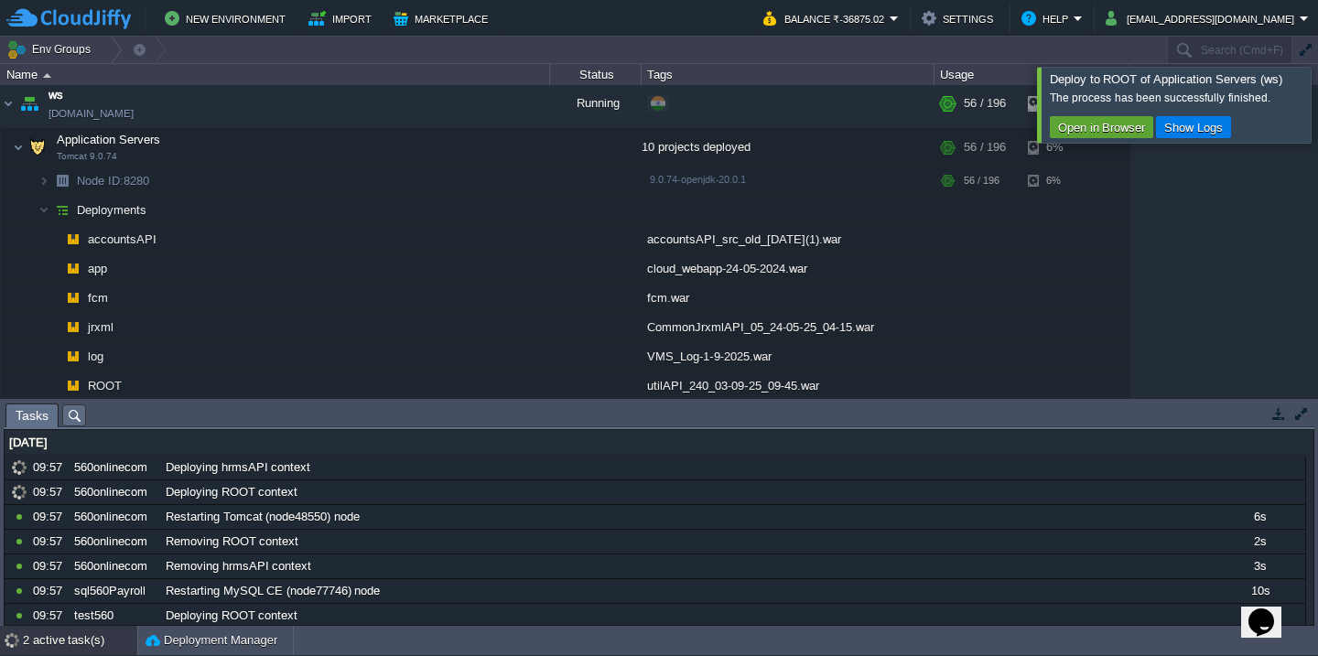
scroll to position [525, 0]
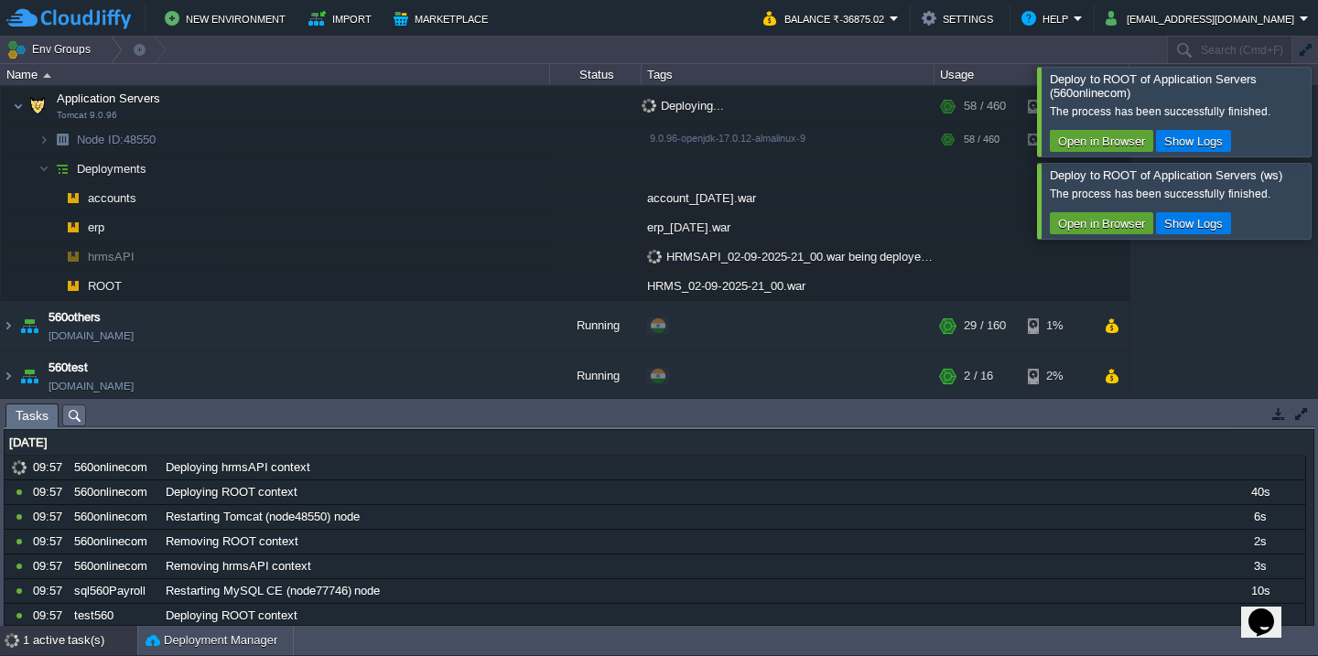
click at [1317, 95] on div at bounding box center [1340, 111] width 0 height 89
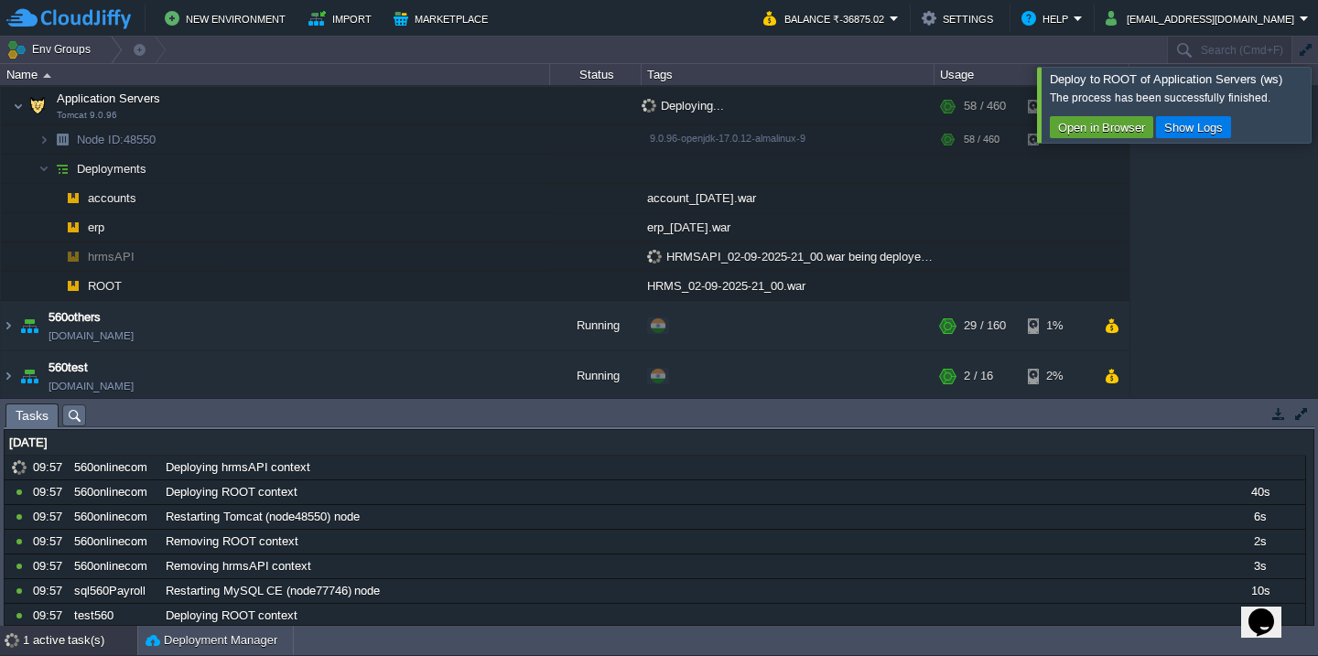
click at [1317, 95] on div at bounding box center [1340, 104] width 0 height 75
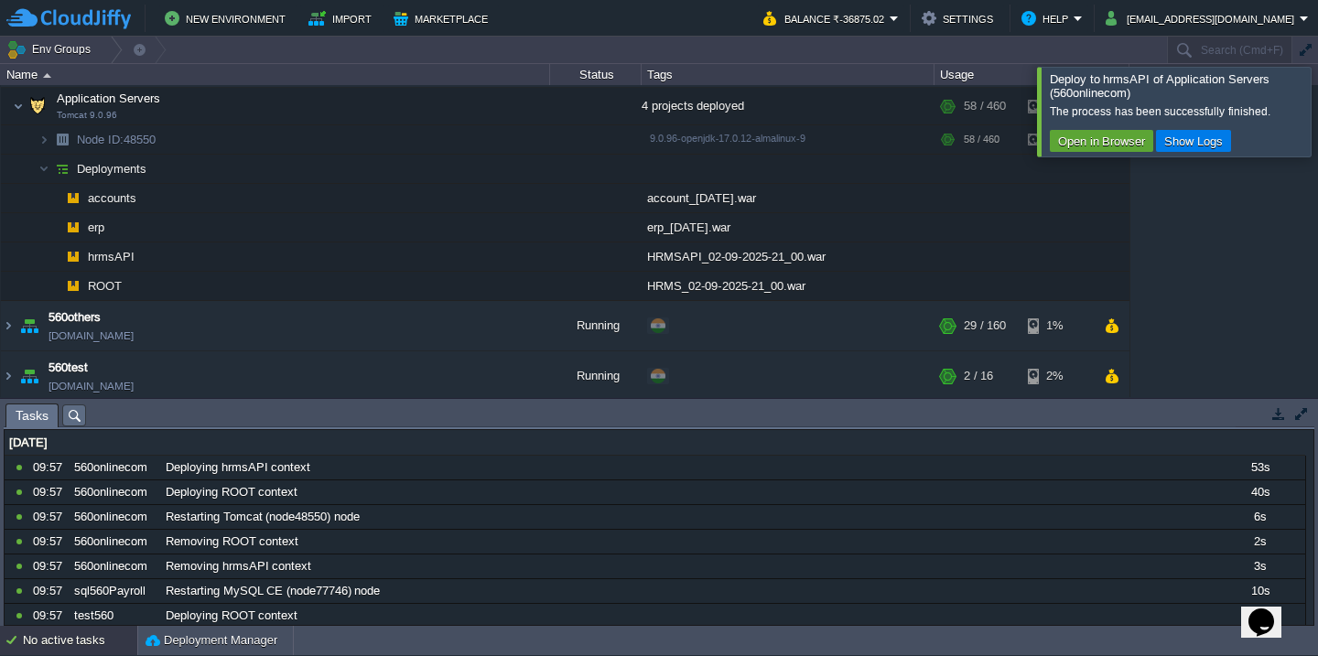
click at [1317, 112] on div at bounding box center [1340, 111] width 0 height 89
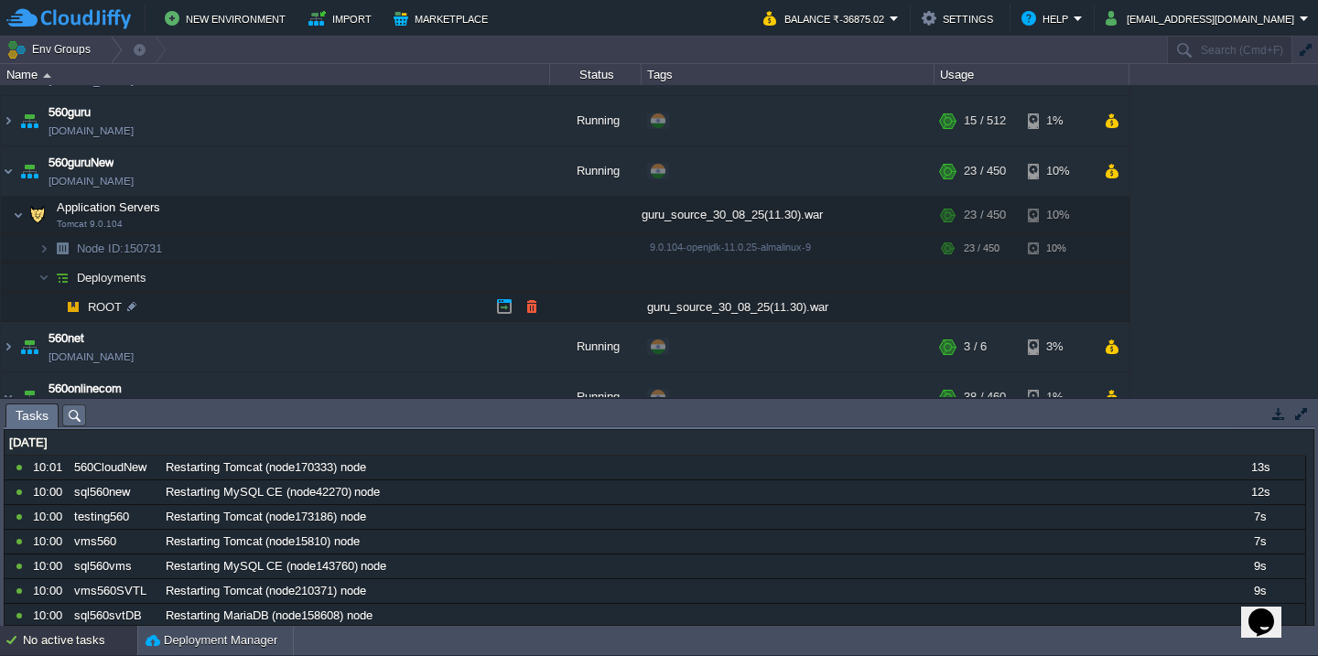
scroll to position [199, 0]
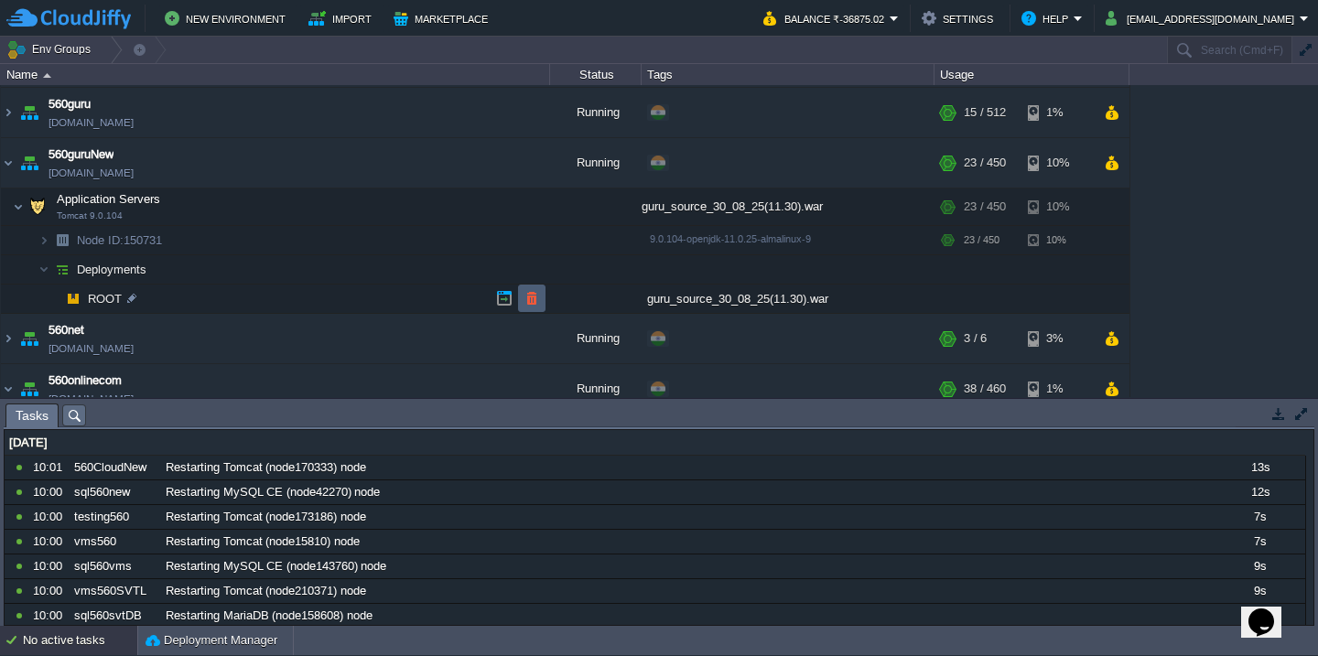
click at [526, 300] on button "button" at bounding box center [531, 298] width 16 height 16
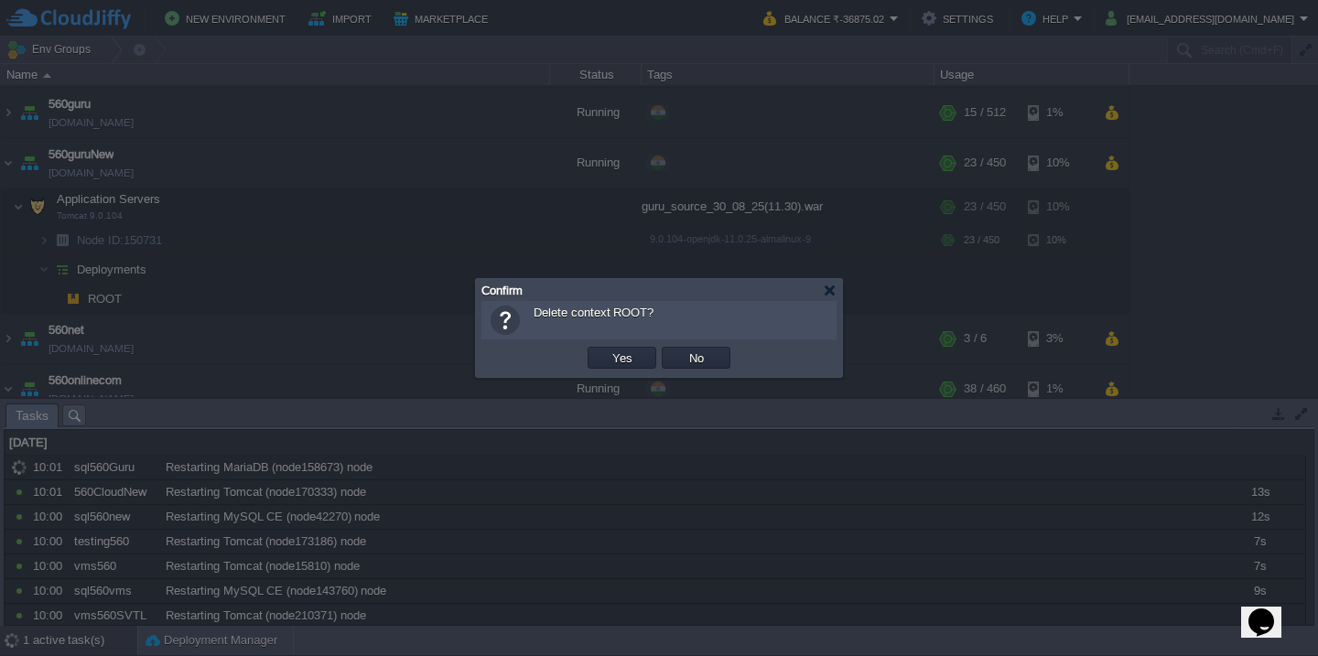
click at [607, 350] on button "Yes" at bounding box center [622, 358] width 31 height 16
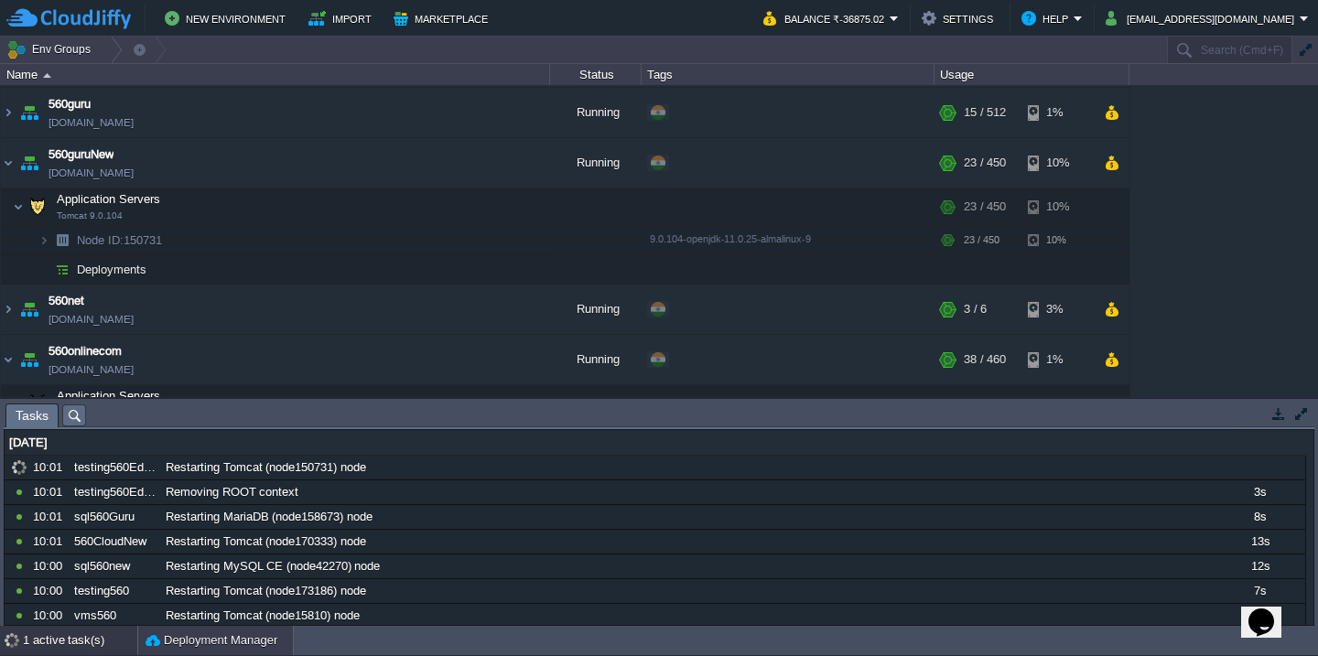
click at [199, 642] on button "Deployment Manager" at bounding box center [212, 640] width 132 height 18
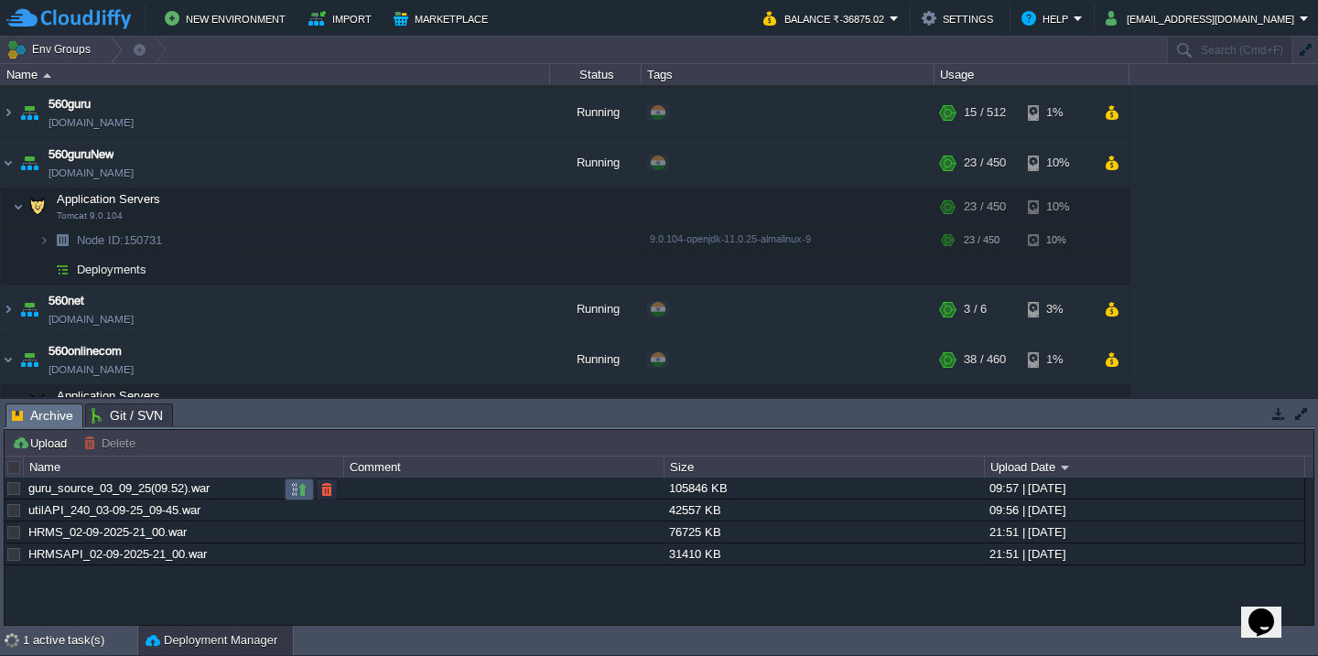
click at [295, 493] on button "button" at bounding box center [299, 489] width 16 height 16
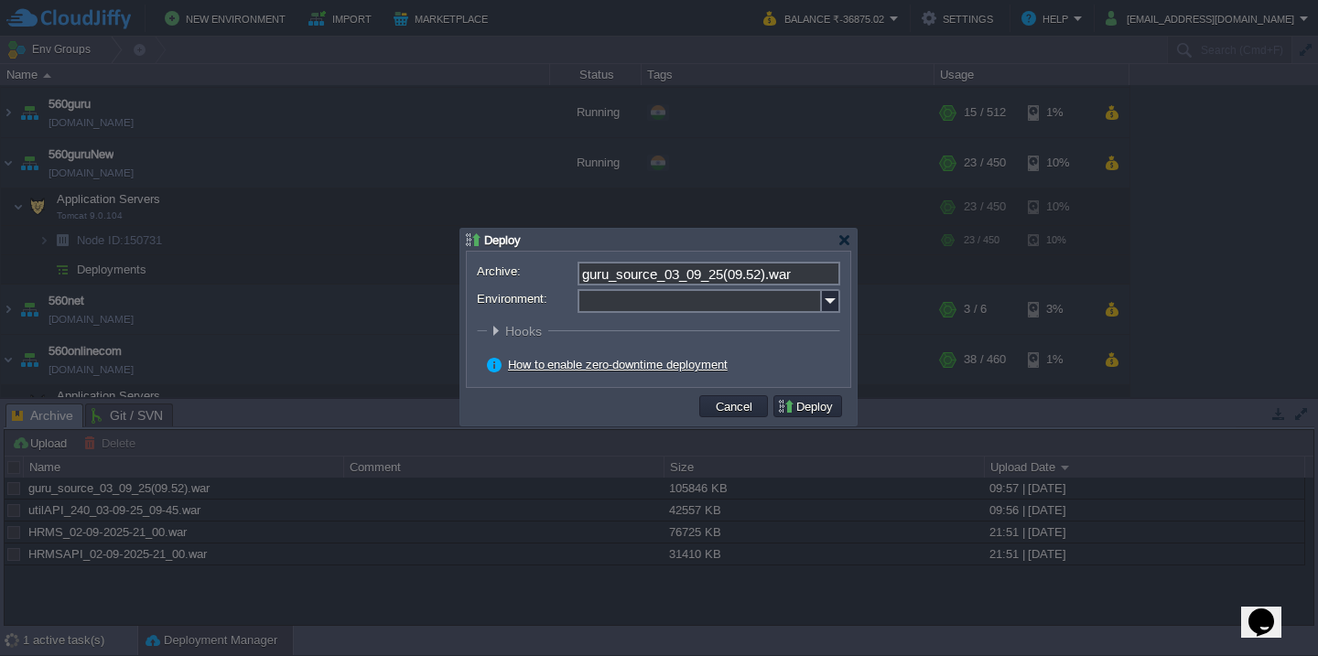
click at [620, 300] on input "Environment:" at bounding box center [699, 301] width 244 height 24
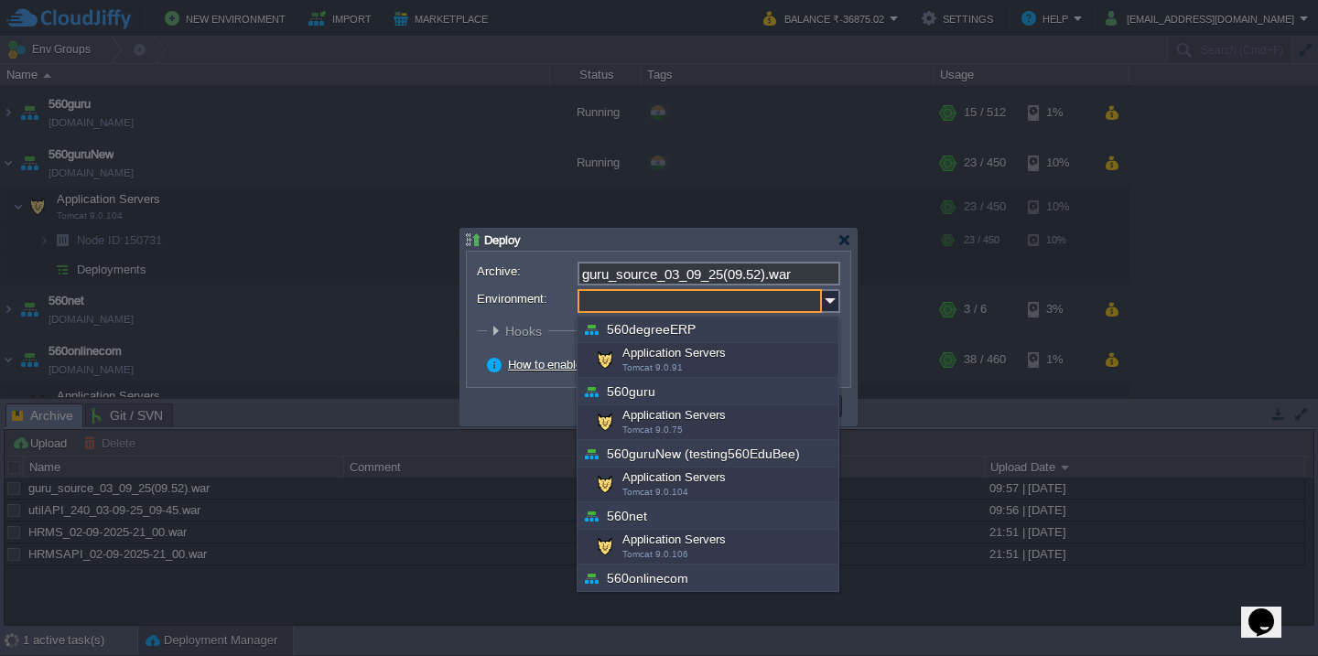
scroll to position [126, 0]
click at [636, 477] on div "Application Servers Tomcat 9.0.104" at bounding box center [707, 484] width 261 height 35
type input "Application Servers (560guruNew (testing560EduBee))"
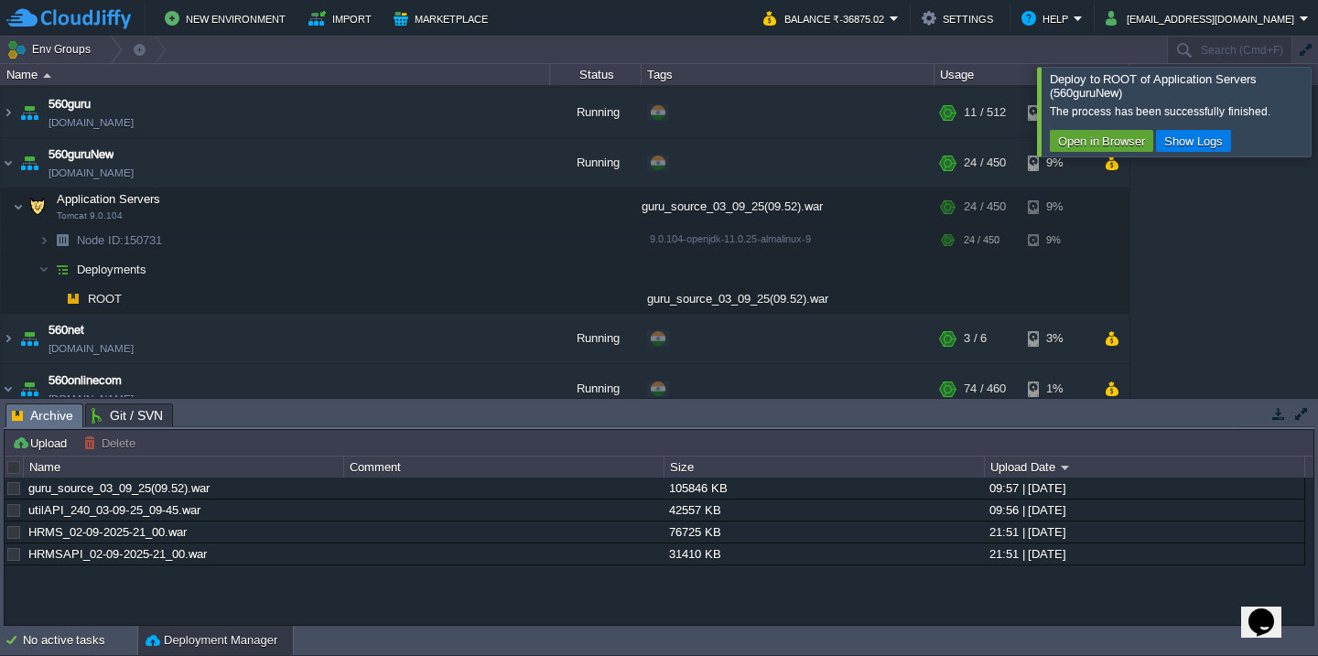
click at [1317, 105] on div at bounding box center [1340, 111] width 0 height 89
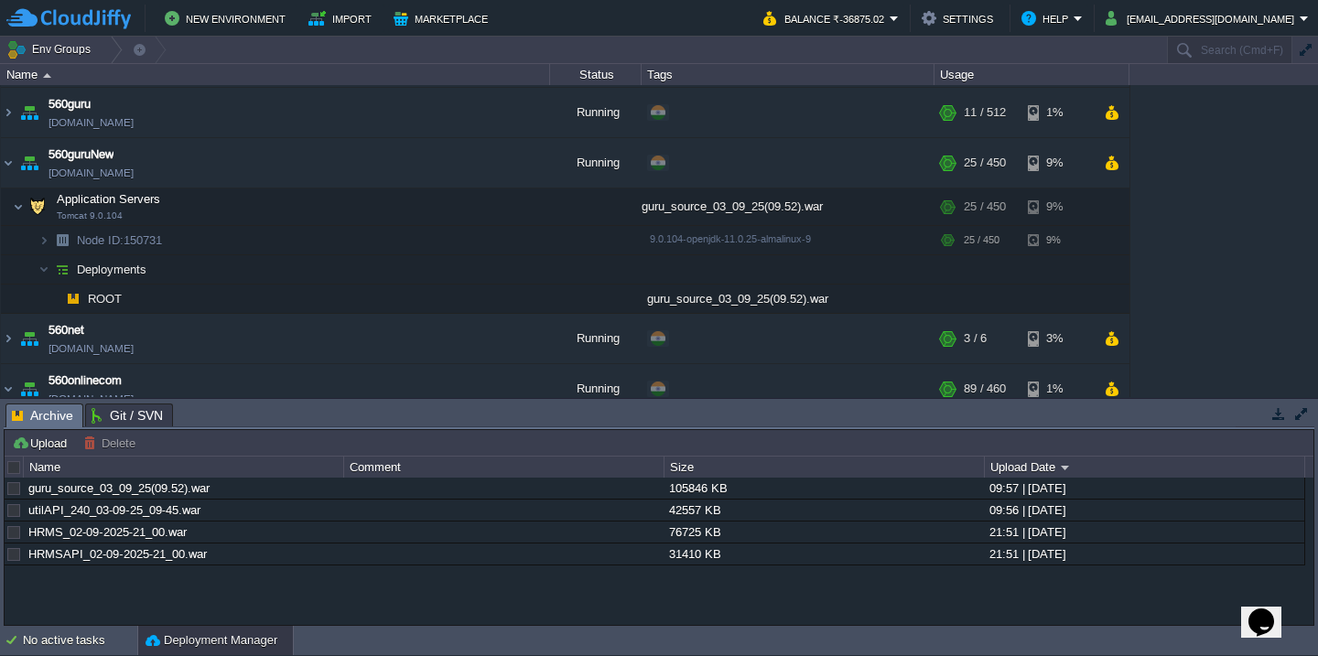
click at [13, 468] on div at bounding box center [14, 467] width 16 height 16
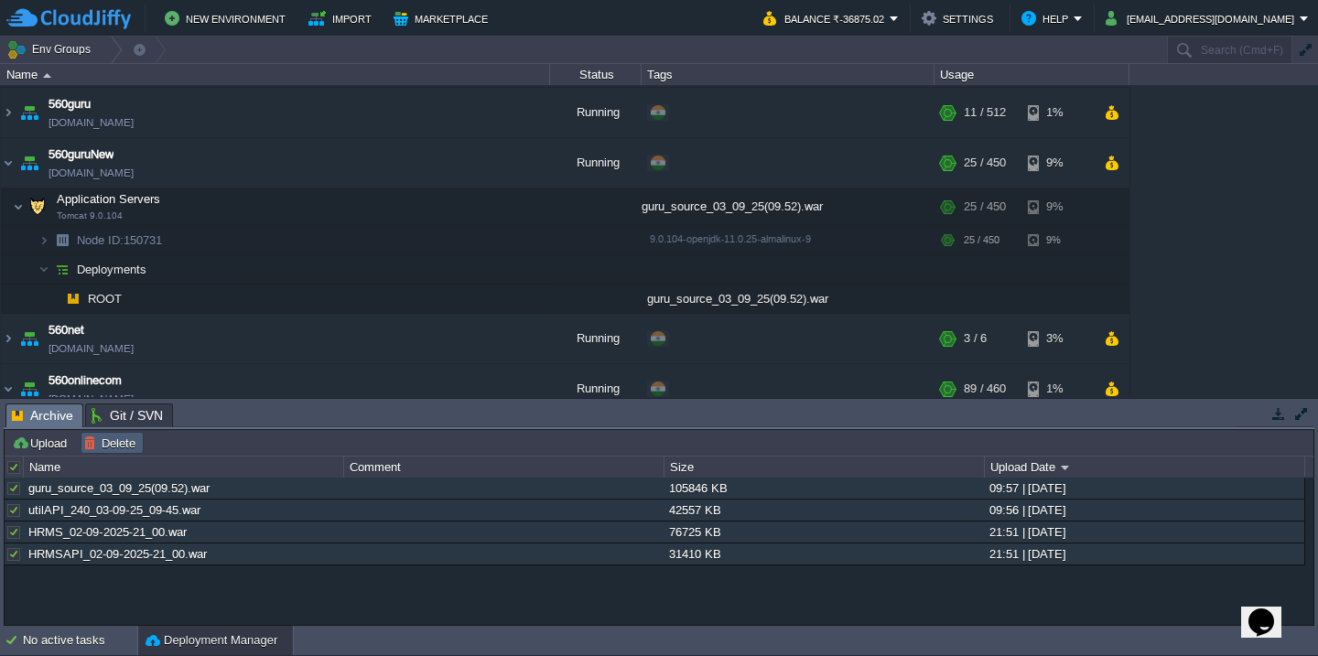
click at [131, 447] on button "Delete" at bounding box center [112, 443] width 58 height 16
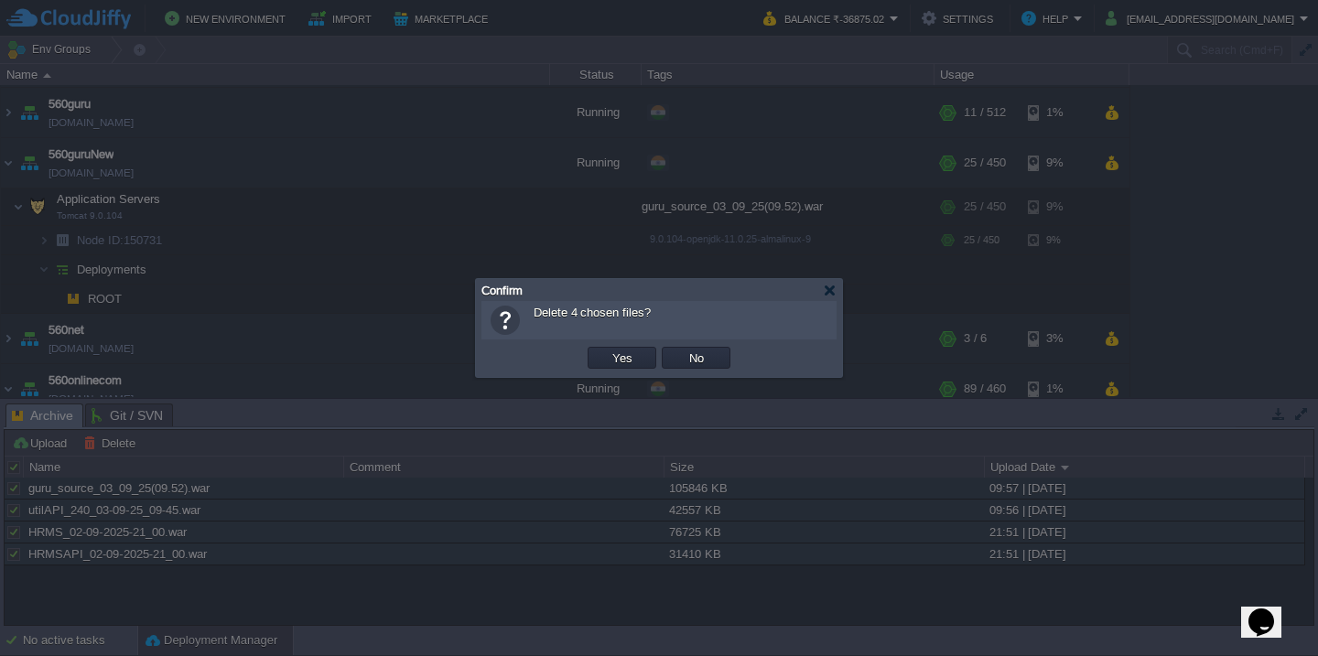
click at [607, 350] on button "Yes" at bounding box center [622, 358] width 31 height 16
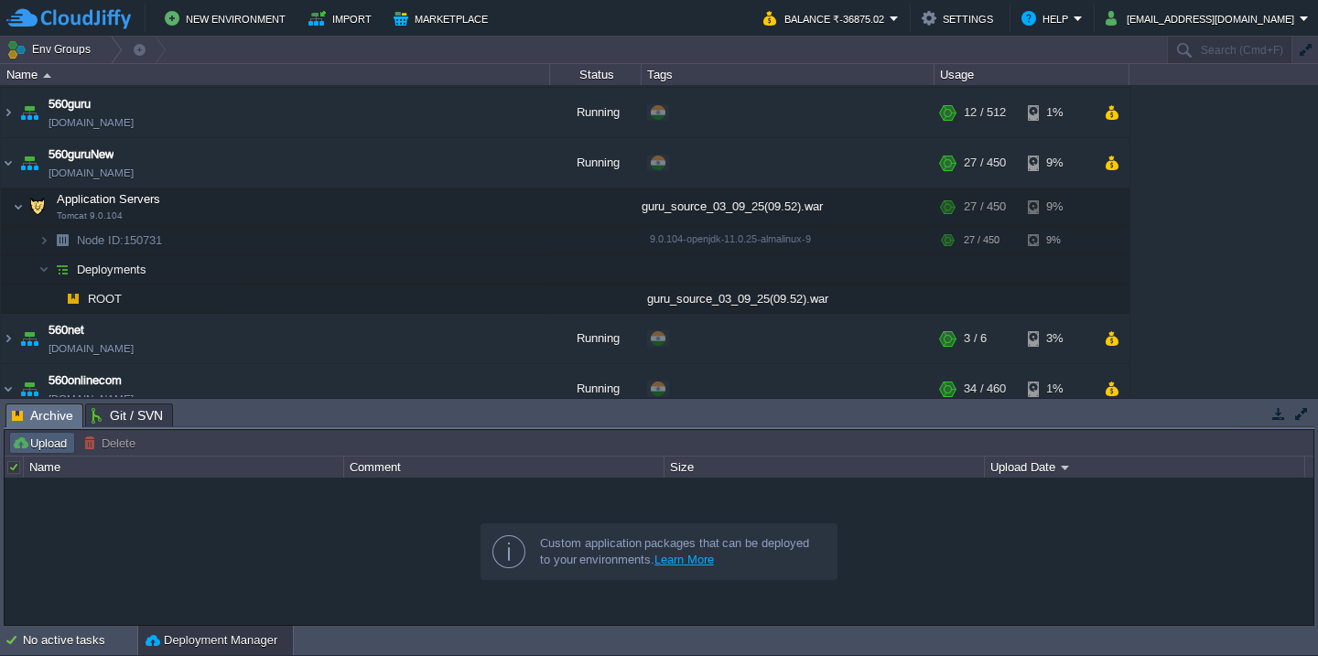
click at [41, 446] on button "Upload" at bounding box center [42, 443] width 60 height 16
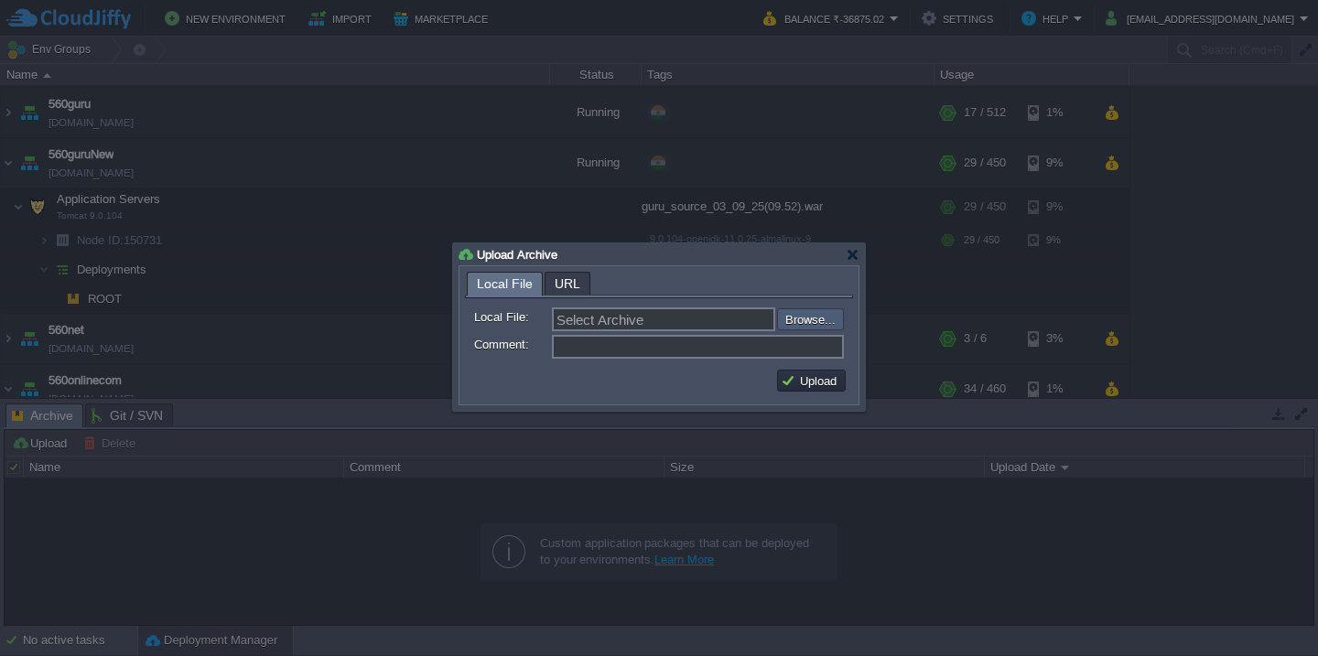
click at [810, 329] on input "file" at bounding box center [728, 319] width 232 height 22
type input "C:\fakepath\VMS_Log-03-9-25_10-50.war"
type input "VMS_Log-03-9-25_10-50.war"
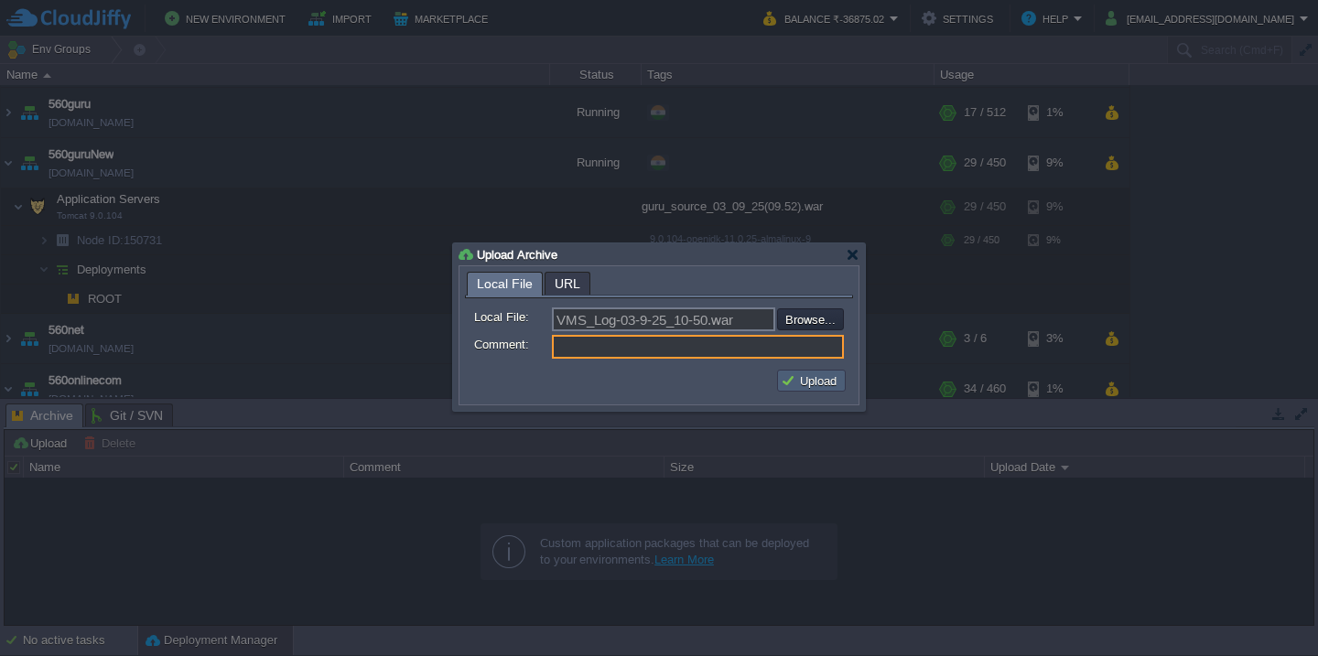
click at [807, 387] on button "Upload" at bounding box center [811, 380] width 61 height 16
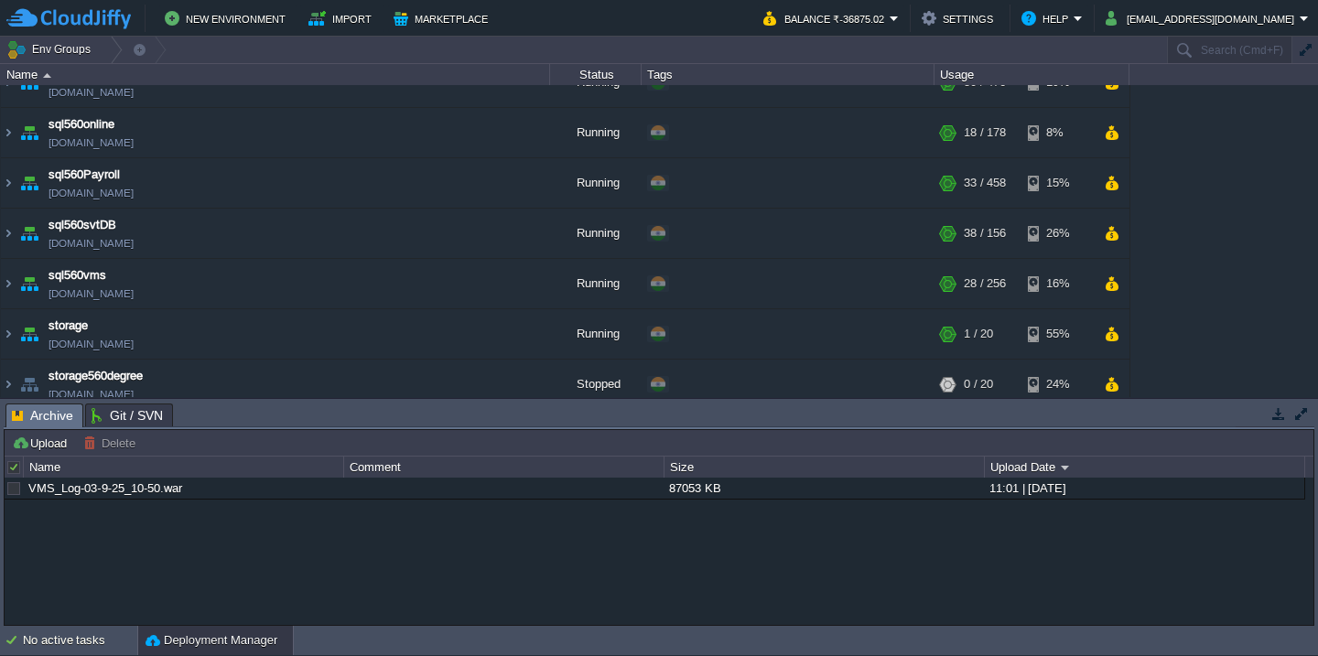
scroll to position [1767, 0]
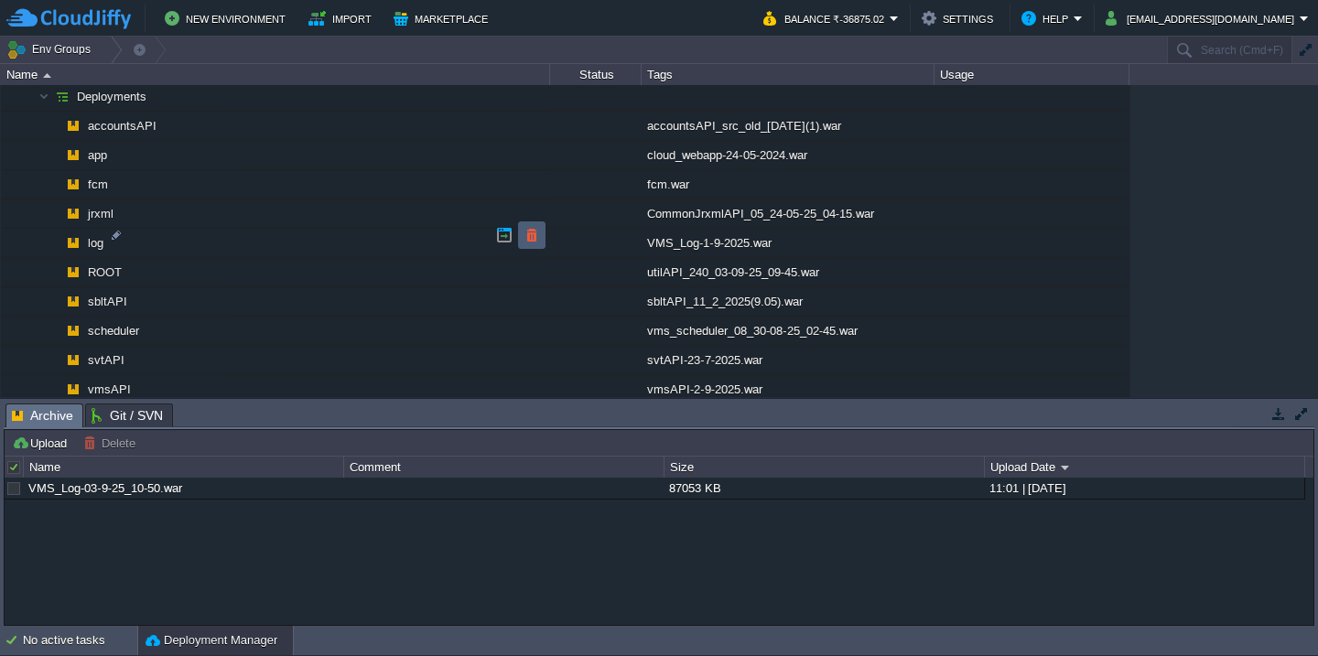
click at [535, 230] on button "button" at bounding box center [531, 235] width 16 height 16
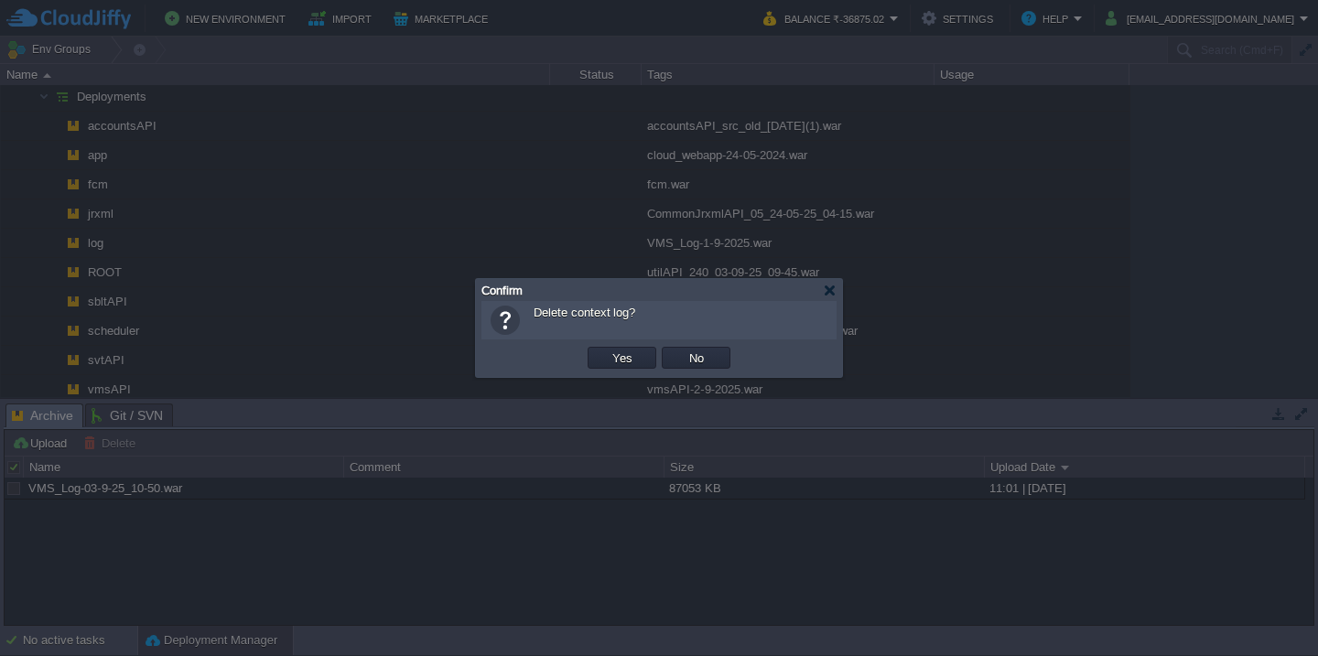
click at [607, 350] on button "Yes" at bounding box center [622, 358] width 31 height 16
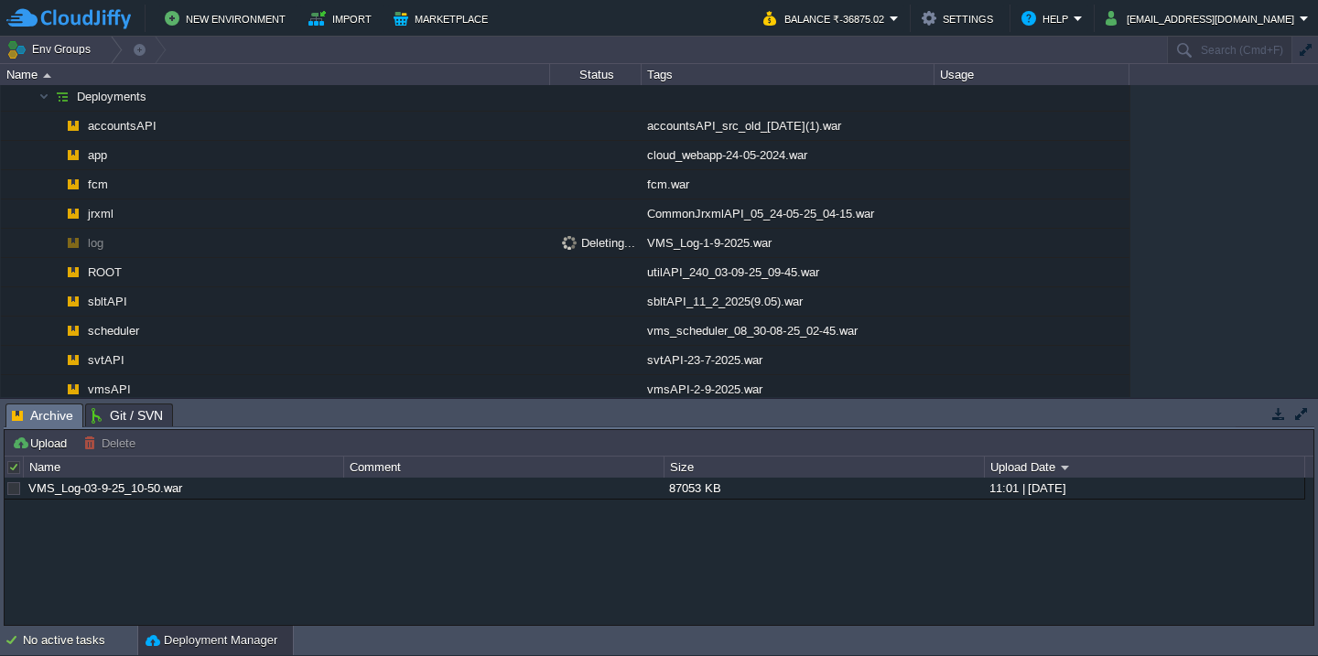
scroll to position [1763, 0]
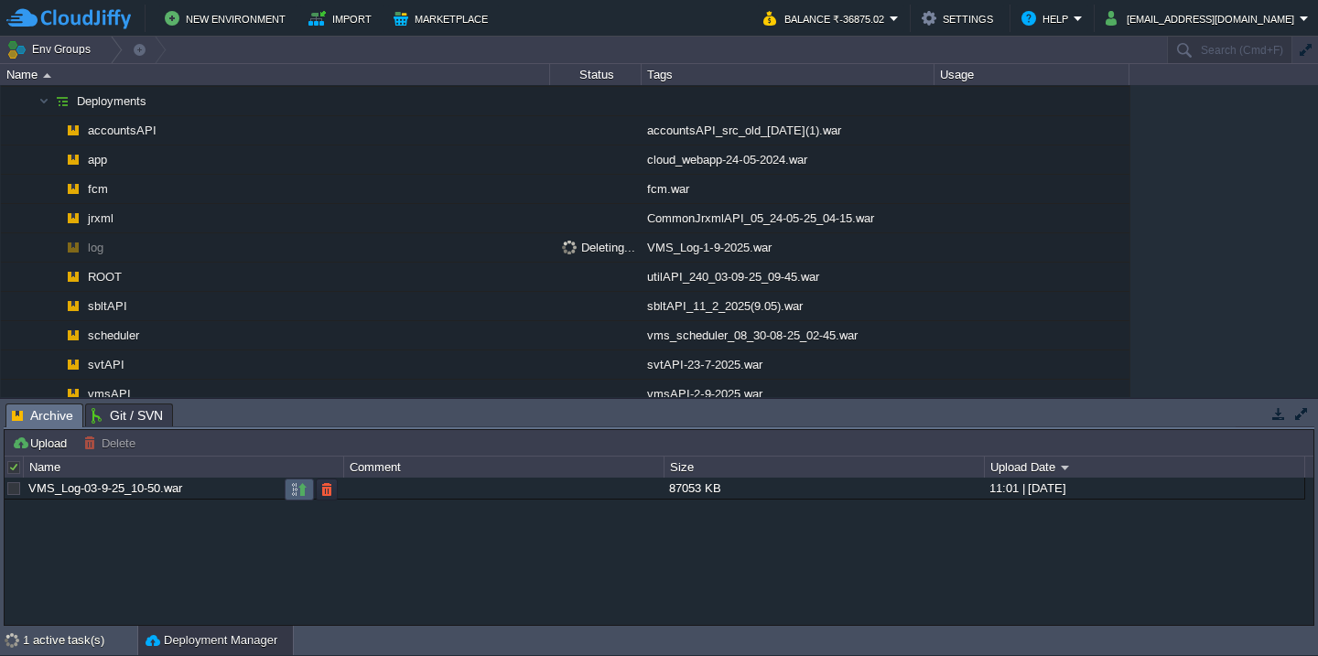
click at [301, 492] on button "button" at bounding box center [299, 489] width 16 height 16
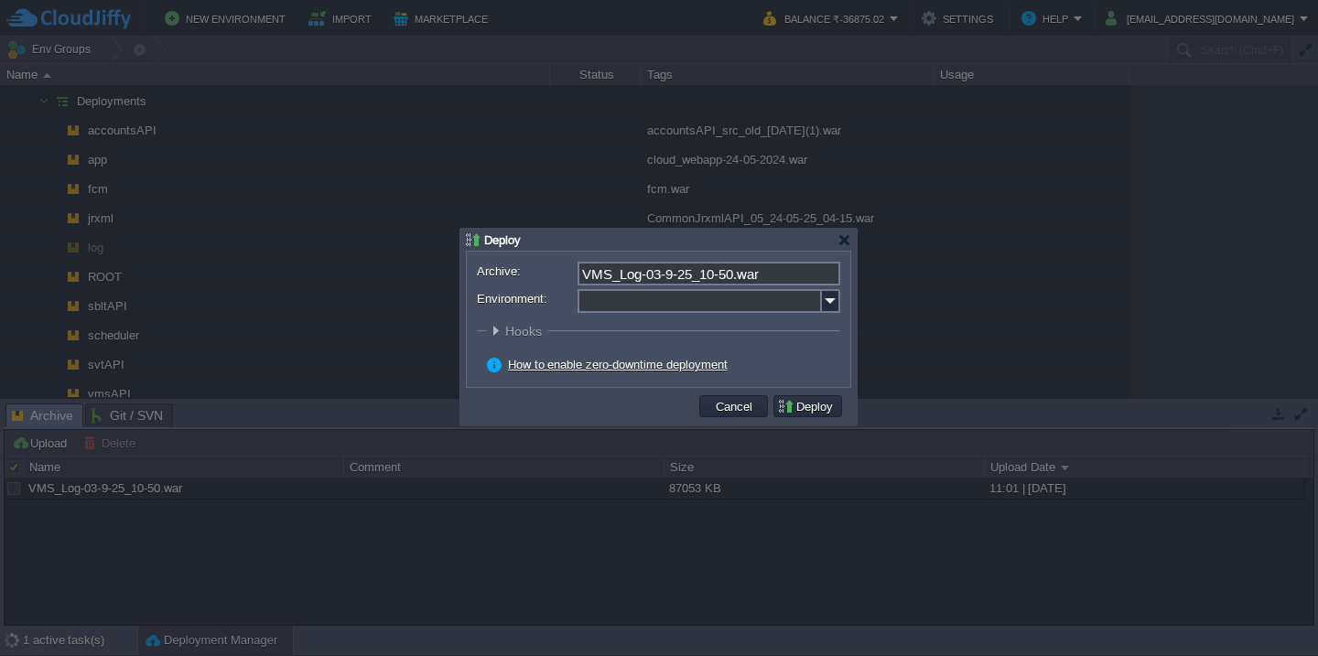
click at [698, 315] on form "Archive: VMS_Log-03-9-25_10-50.war Environment: : ROOT Hooks Pre Build Post Pre…" at bounding box center [658, 319] width 363 height 115
click at [706, 309] on input "Environment:" at bounding box center [699, 301] width 244 height 24
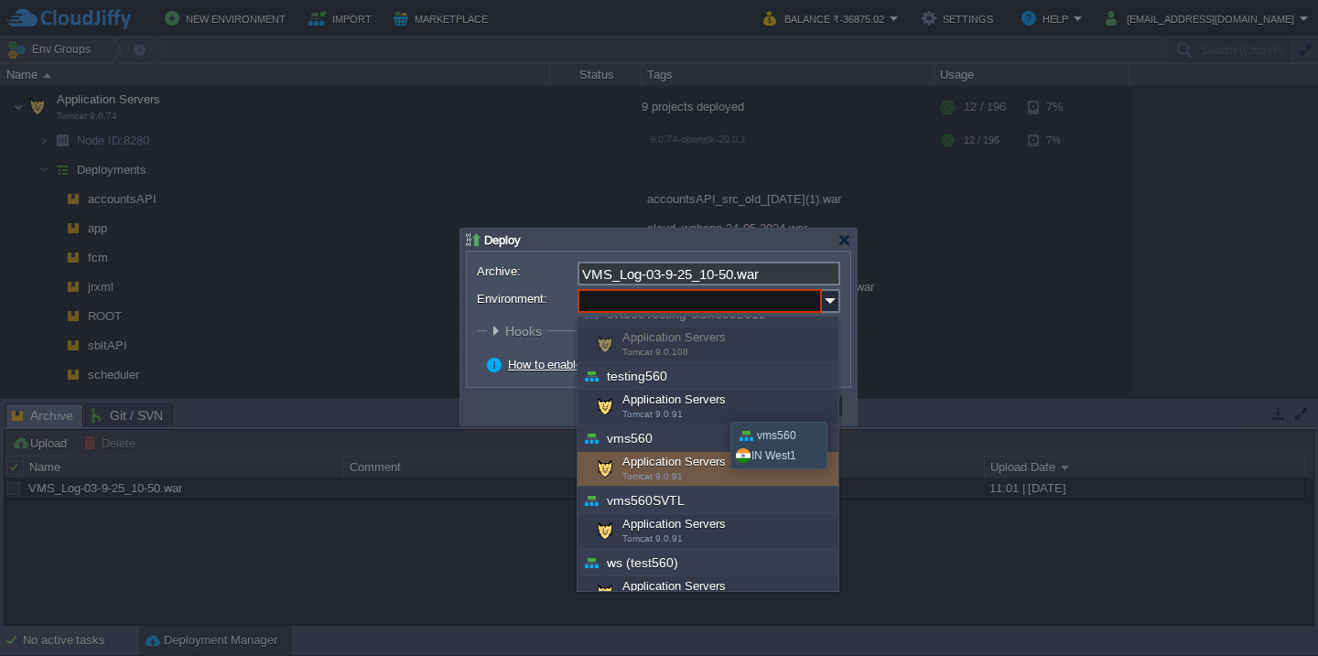
scroll to position [659, 0]
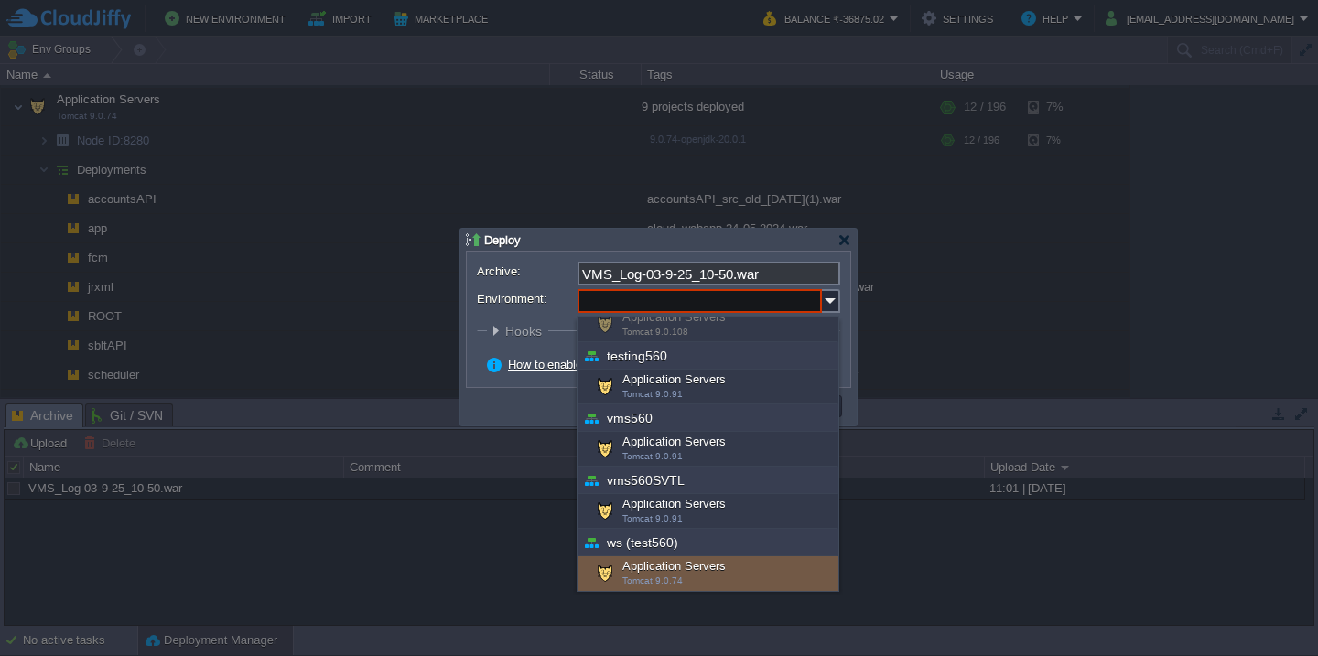
click at [655, 577] on span "Tomcat 9.0.74" at bounding box center [652, 581] width 60 height 10
type input "Application Servers (ws (test560))"
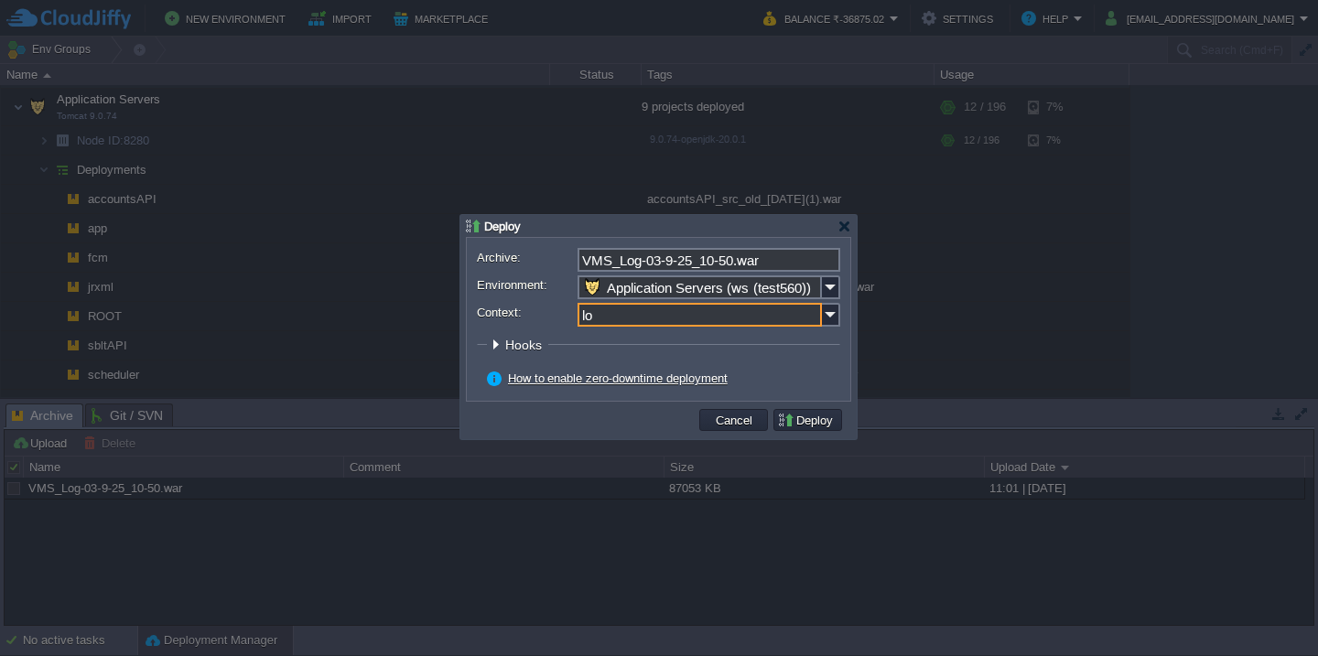
type input "log"
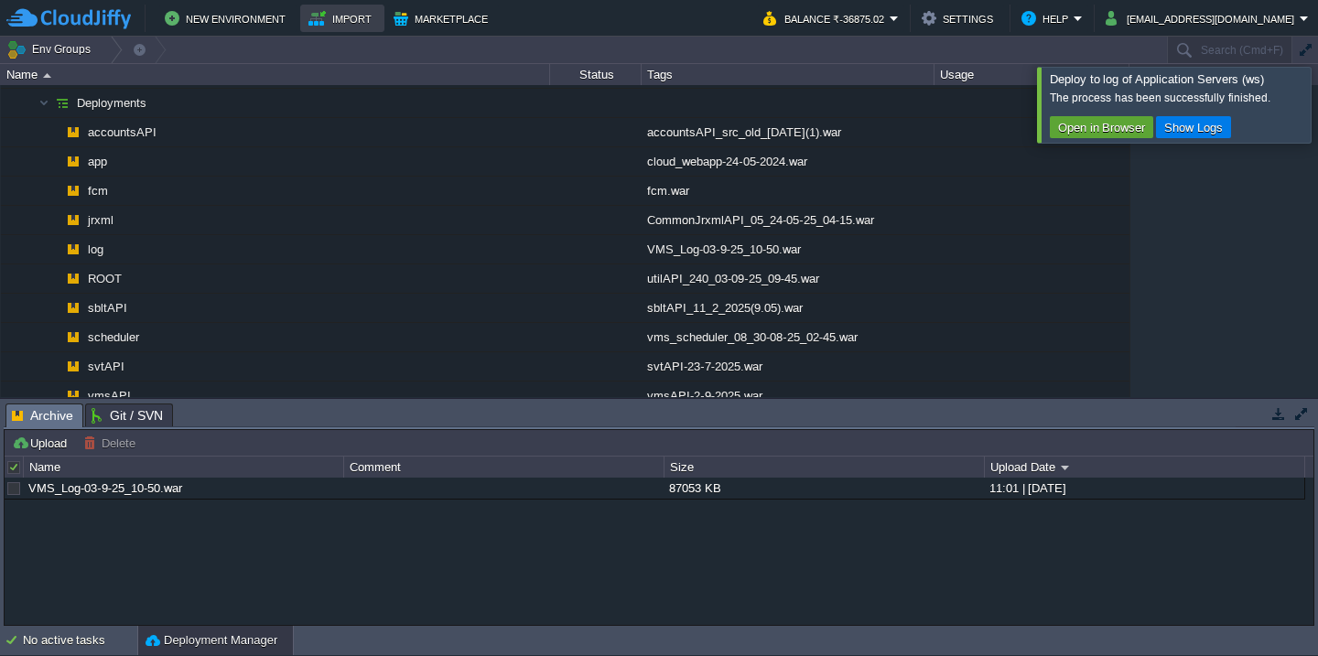
scroll to position [1694, 0]
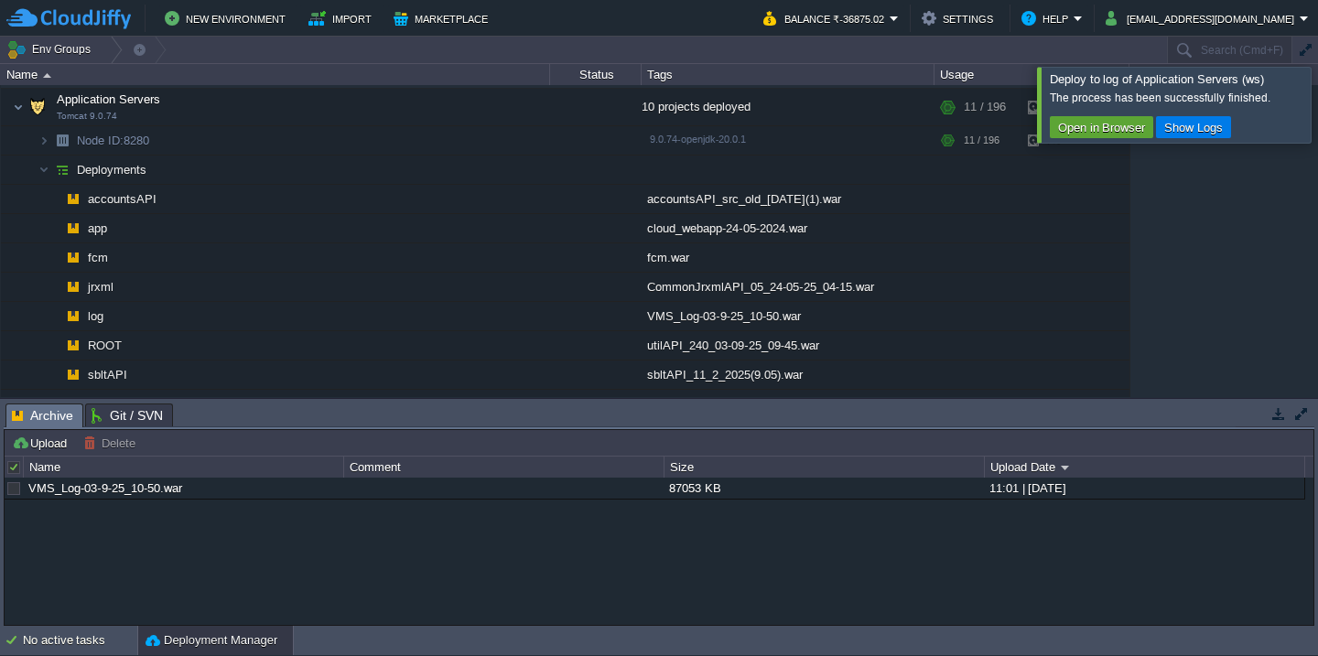
click at [1317, 96] on div at bounding box center [1340, 104] width 0 height 75
